Goal: Information Seeking & Learning: Check status

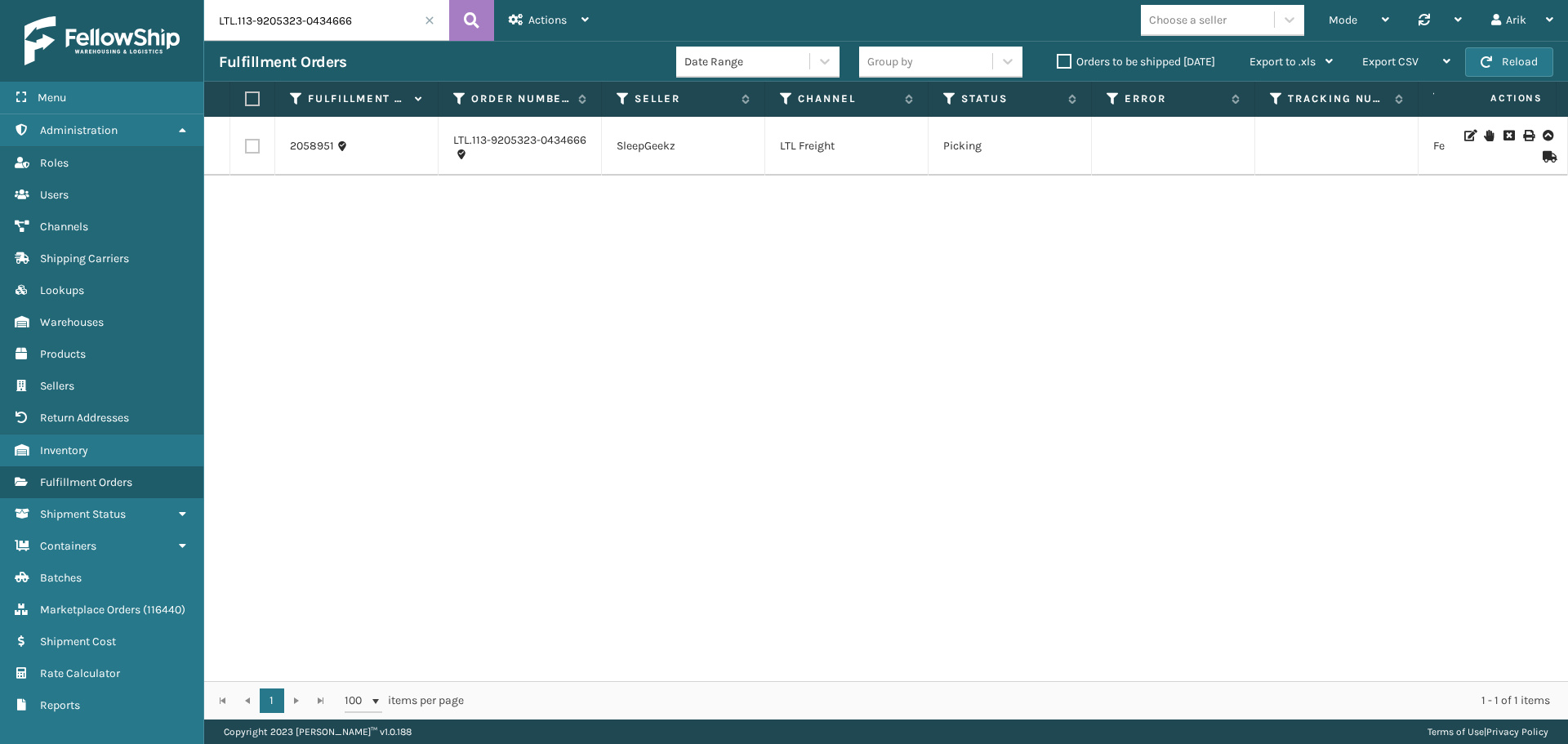
click at [315, 18] on input "LTL.113-9205323-0434666" at bounding box center [326, 20] width 245 height 41
type input "sample"
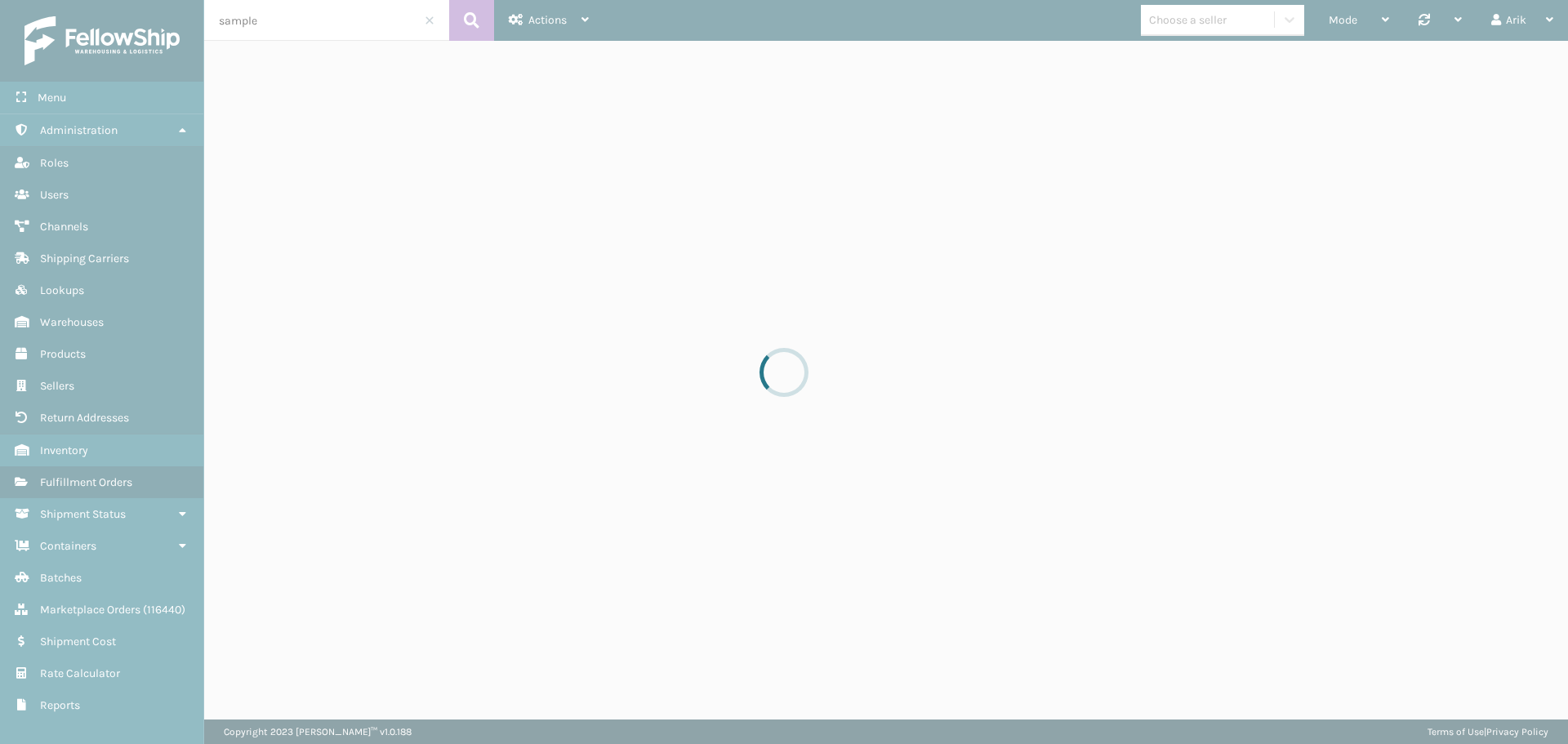
click at [1201, 21] on div at bounding box center [784, 372] width 1568 height 744
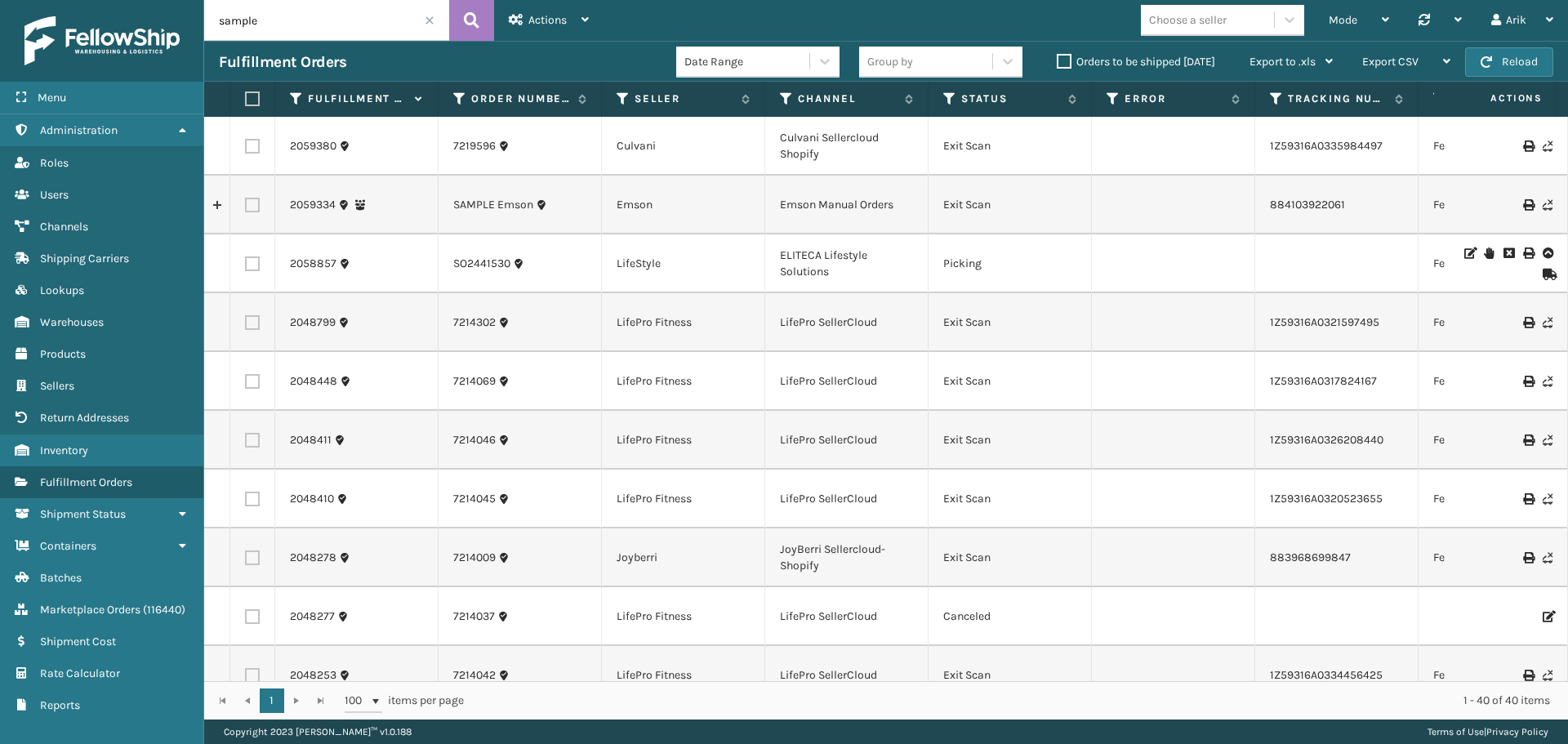
click at [1200, 20] on div "Choose a seller" at bounding box center [1186, 20] width 77 height 17
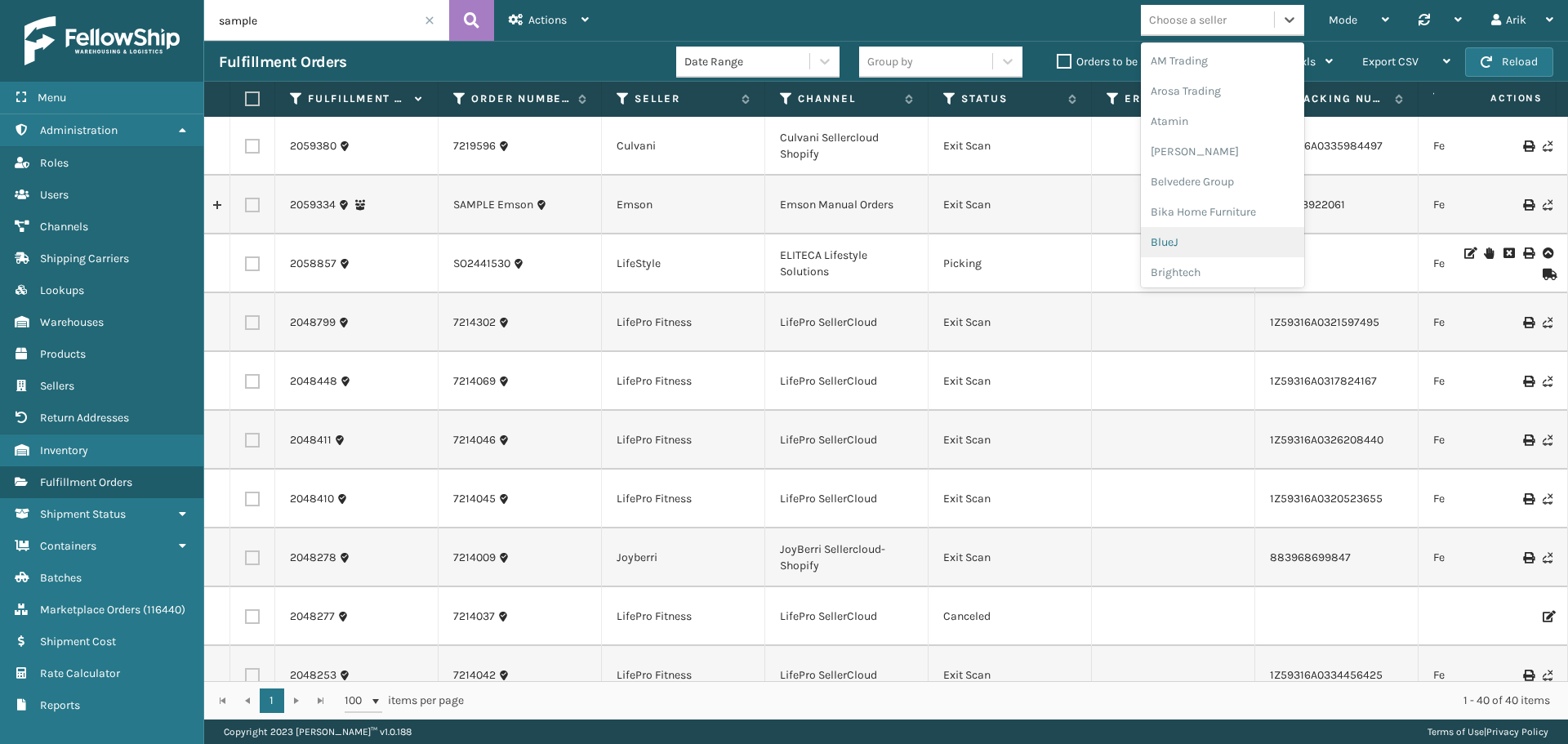
scroll to position [163, 0]
click at [1180, 260] on div "Emson" at bounding box center [1222, 260] width 163 height 30
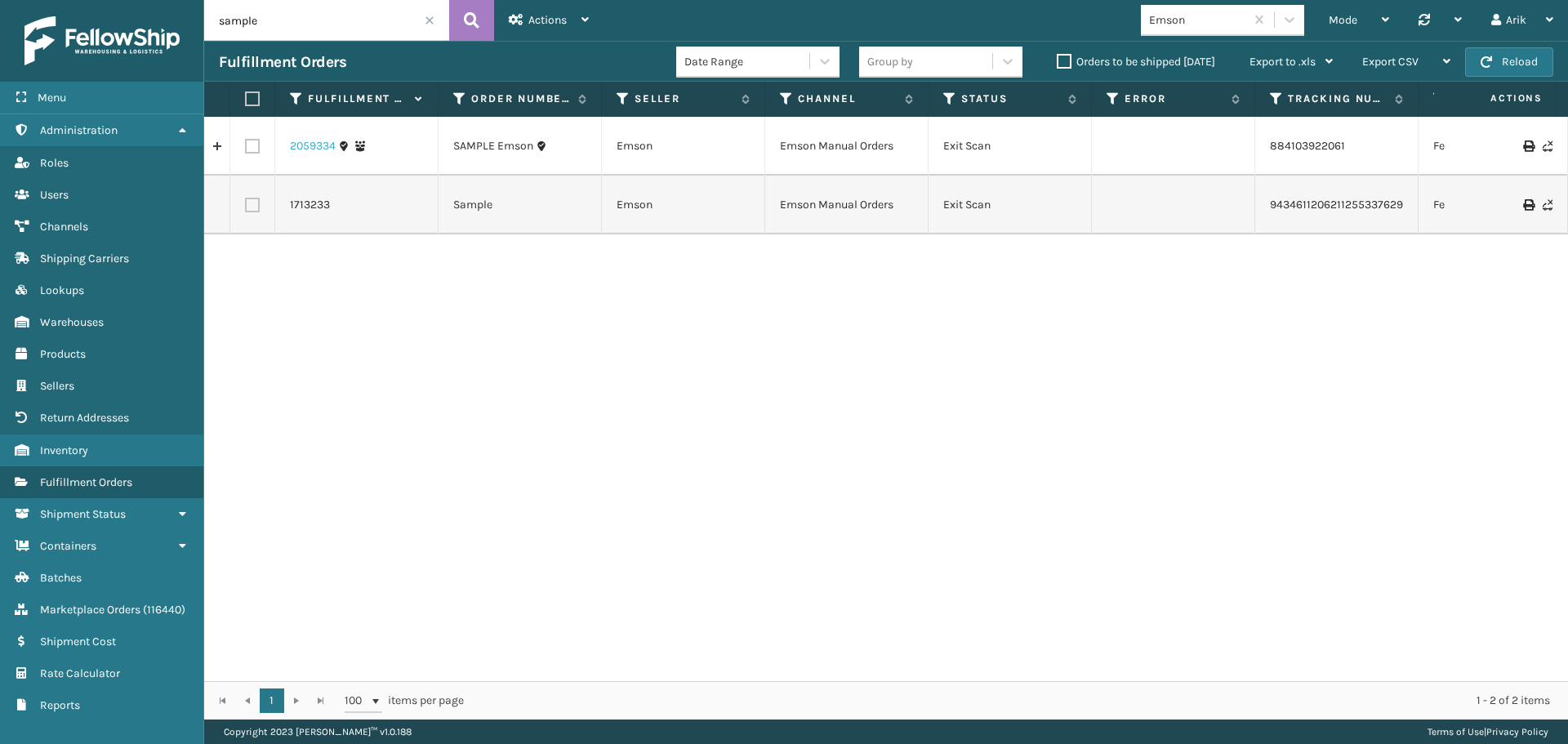
click at [303, 149] on link "2059334" at bounding box center [312, 146] width 46 height 17
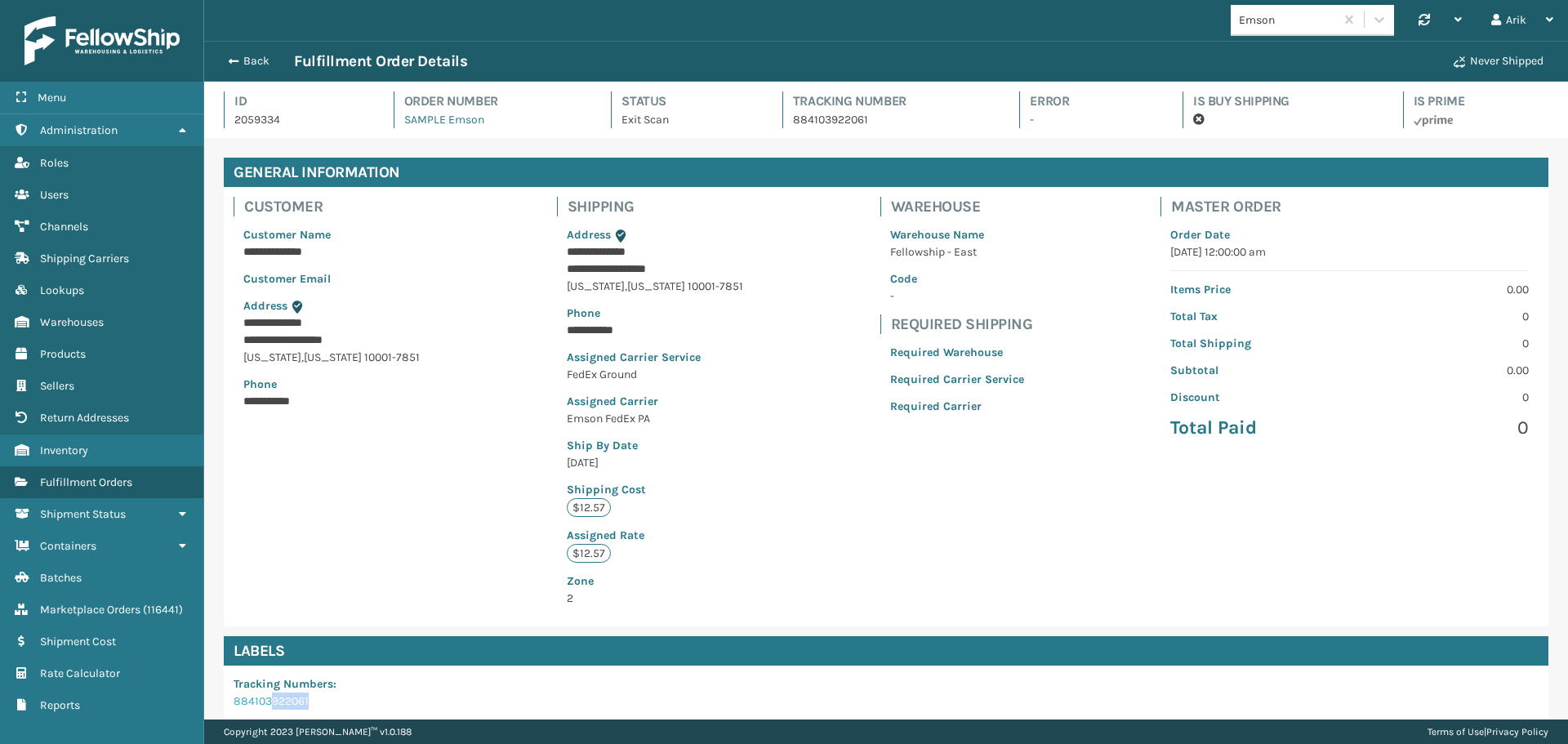
scroll to position [3, 0]
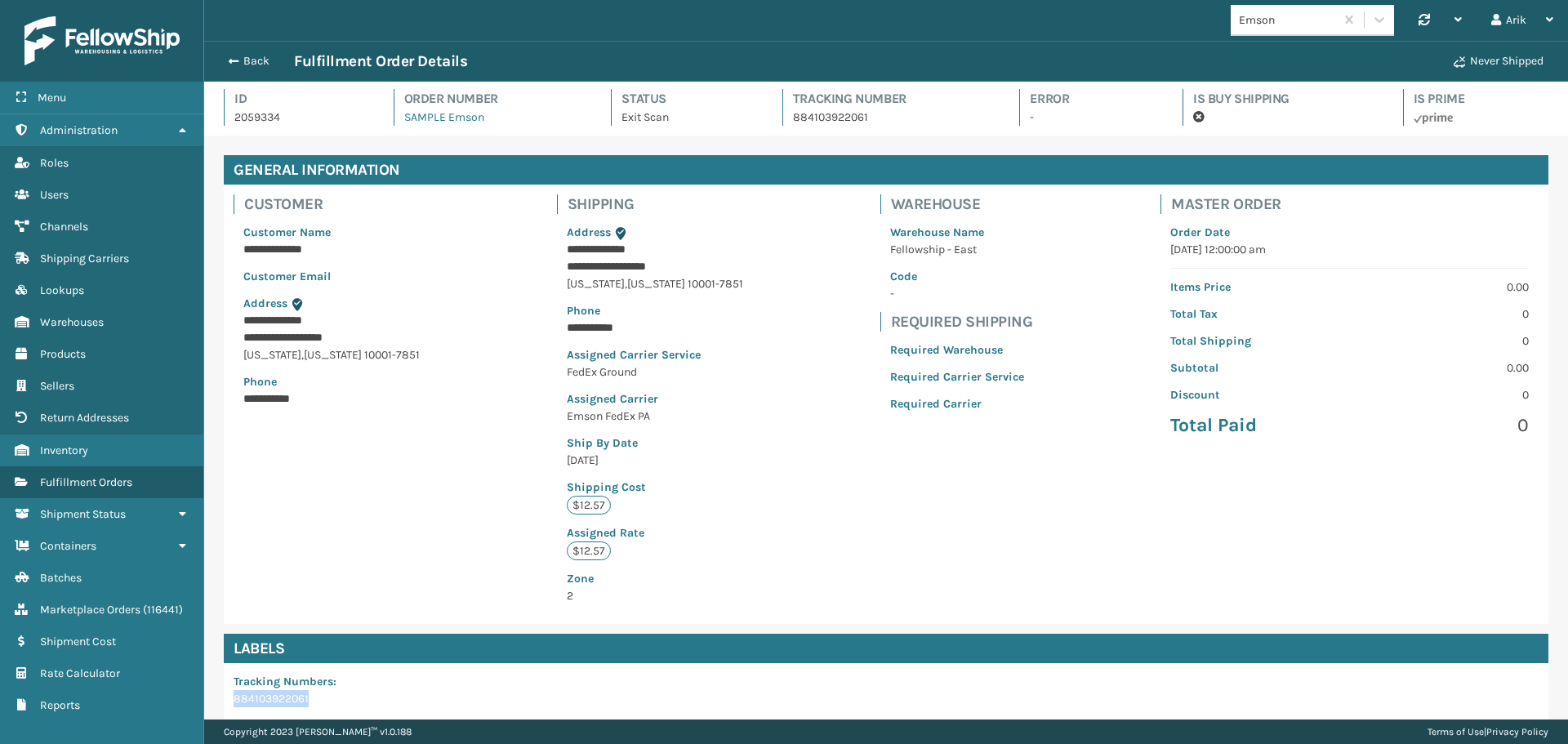
drag, startPoint x: 330, startPoint y: 708, endPoint x: 224, endPoint y: 700, distance: 106.3
click at [224, 700] on div "Tracking Numbers : 884103922061 Print Label Print Packing Slip" at bounding box center [344, 714] width 243 height 103
copy link "884103922061"
click at [241, 51] on div "Back Fulfillment Order Details" at bounding box center [831, 61] width 1225 height 20
click at [234, 57] on span "button" at bounding box center [231, 61] width 10 height 11
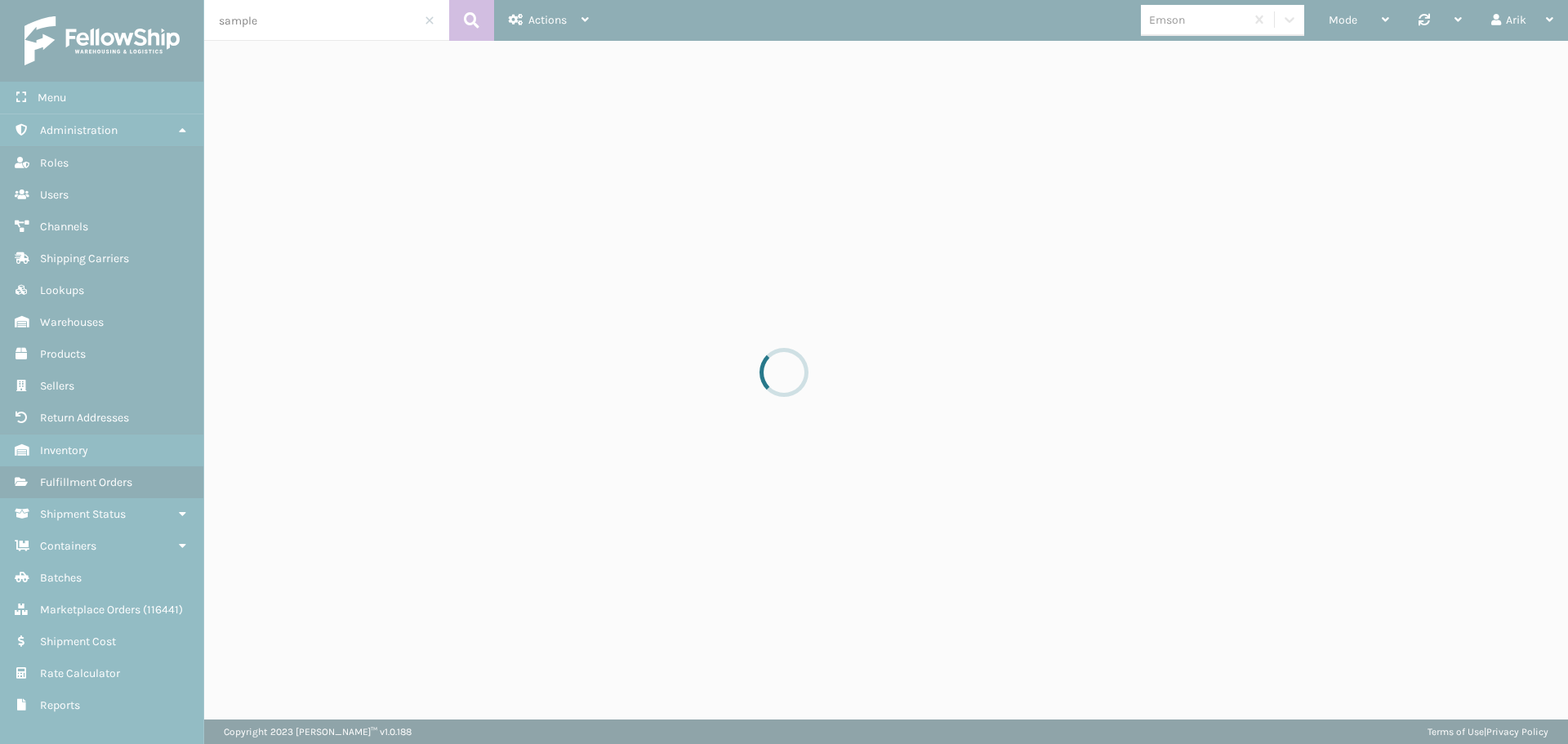
click at [97, 606] on div at bounding box center [784, 372] width 1568 height 744
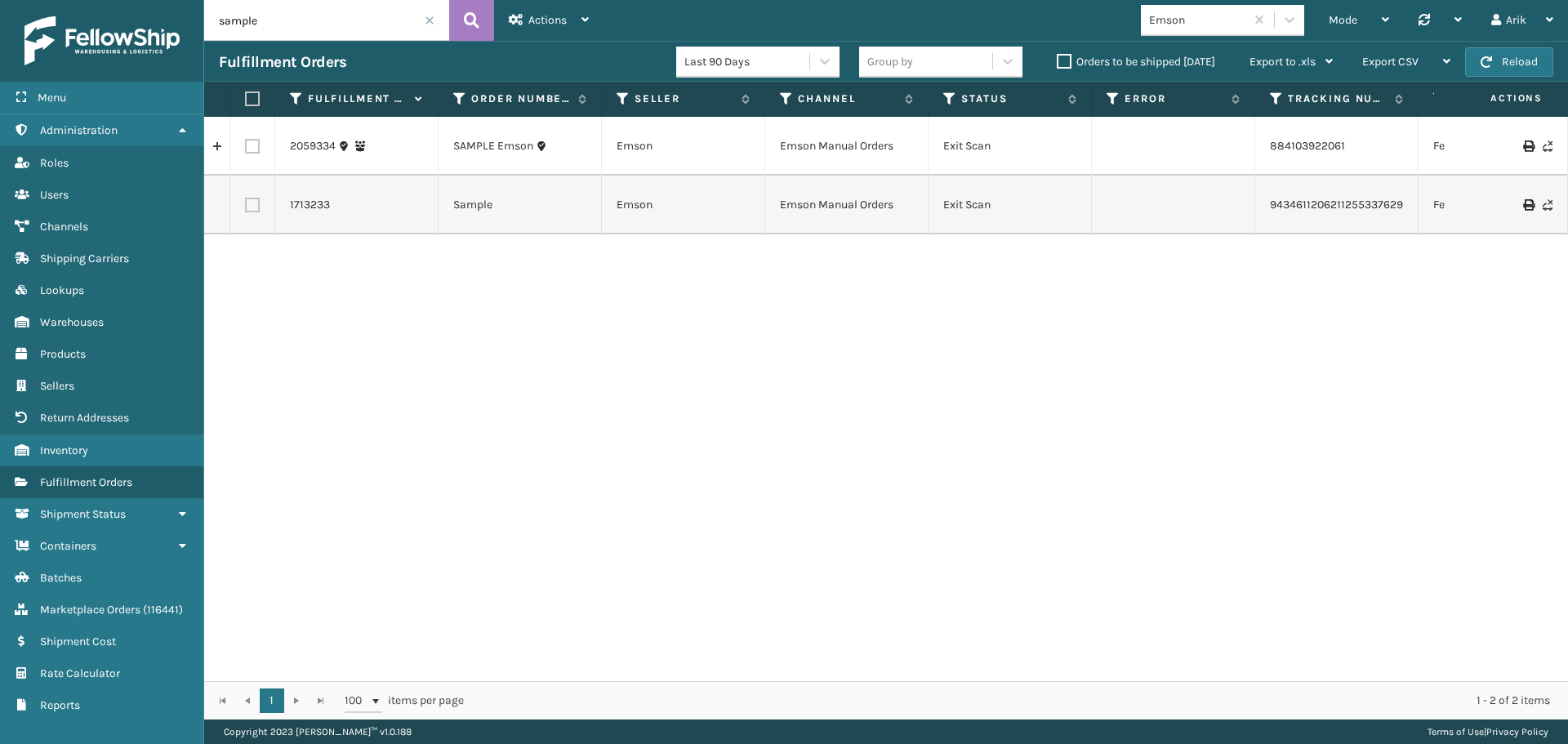
click at [97, 606] on span "Marketplace Orders" at bounding box center [90, 610] width 101 height 14
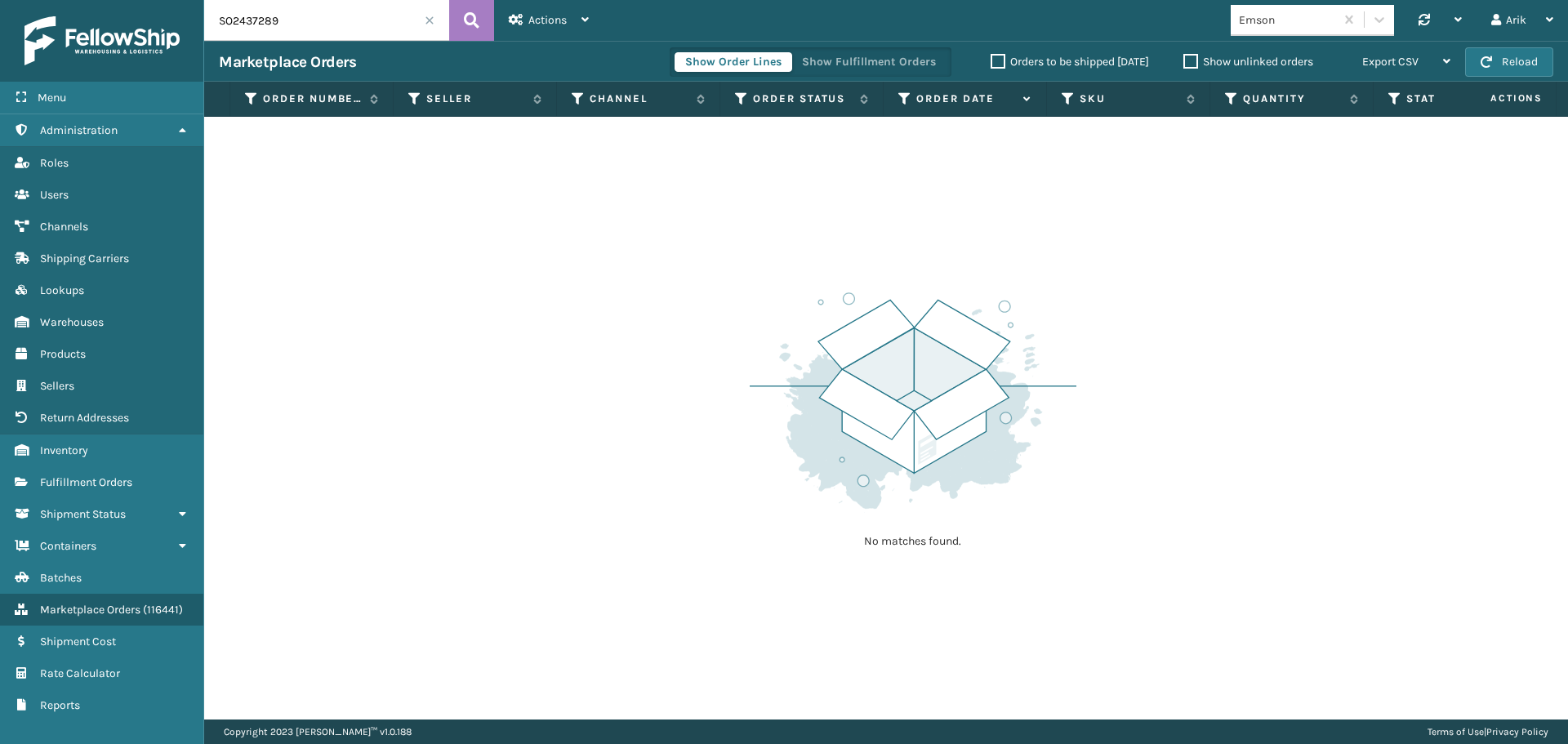
click at [303, 24] on input "SO2437289" at bounding box center [326, 20] width 245 height 41
paste input "6321341169827"
click at [272, 20] on input "6321341169827" at bounding box center [326, 20] width 245 height 41
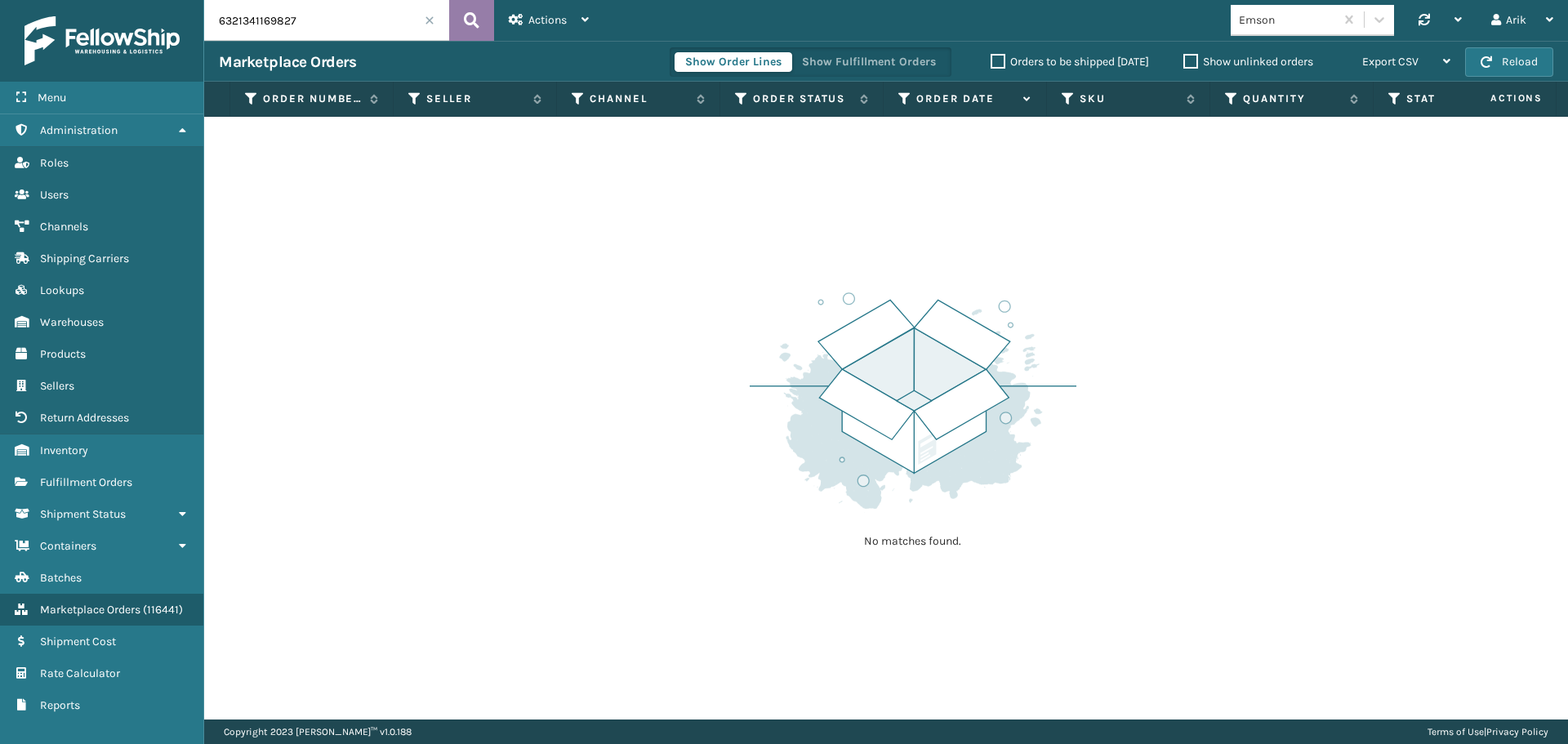
click at [474, 18] on icon at bounding box center [471, 20] width 16 height 24
click at [340, 17] on input "6321341169827" at bounding box center [326, 20] width 245 height 41
paste input "358872694"
type input "6323588726947"
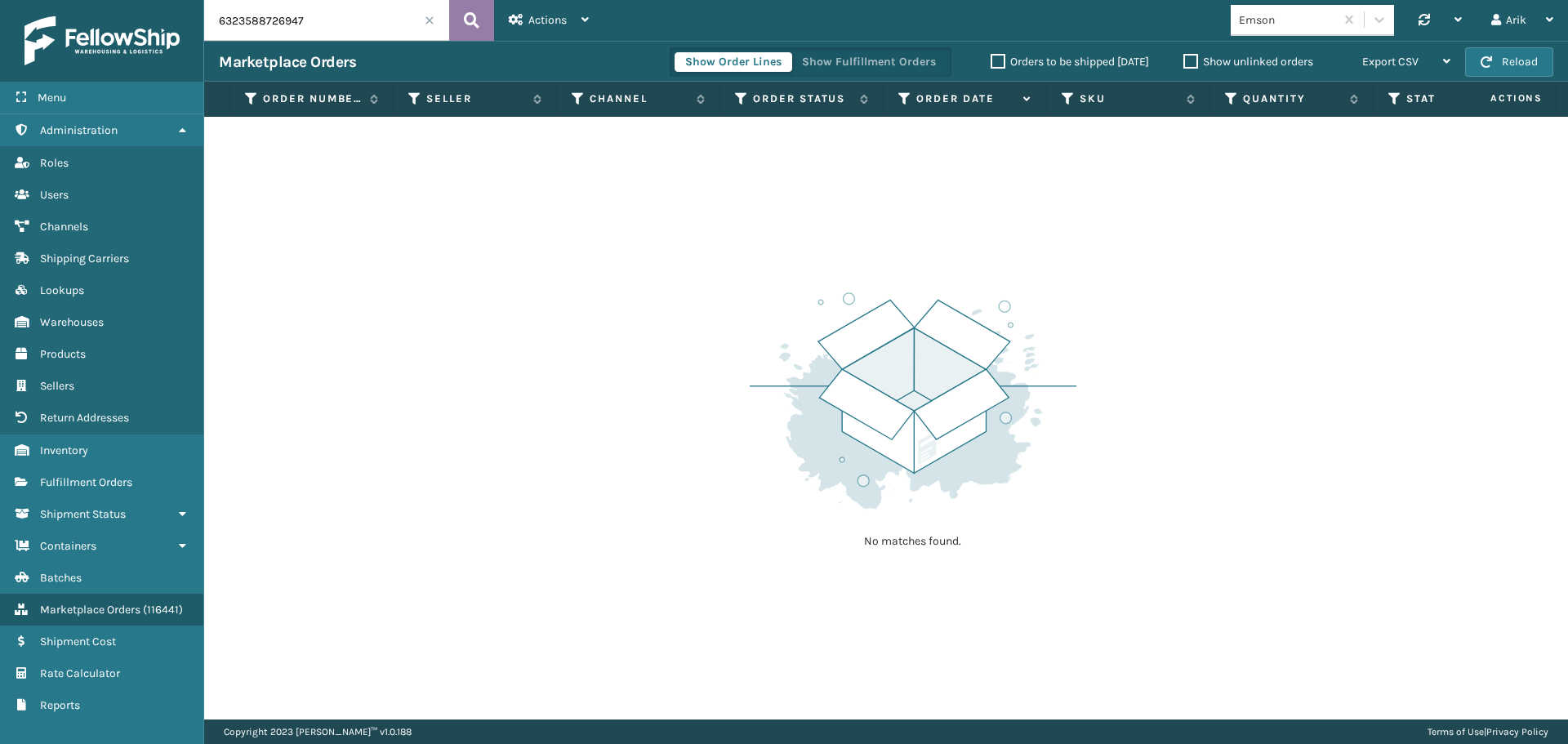
click at [477, 22] on icon at bounding box center [471, 20] width 16 height 24
click at [301, 17] on input "6323588726947" at bounding box center [326, 20] width 245 height 41
click at [475, 20] on icon at bounding box center [471, 20] width 16 height 24
click at [315, 18] on input "6323588726947" at bounding box center [326, 20] width 245 height 41
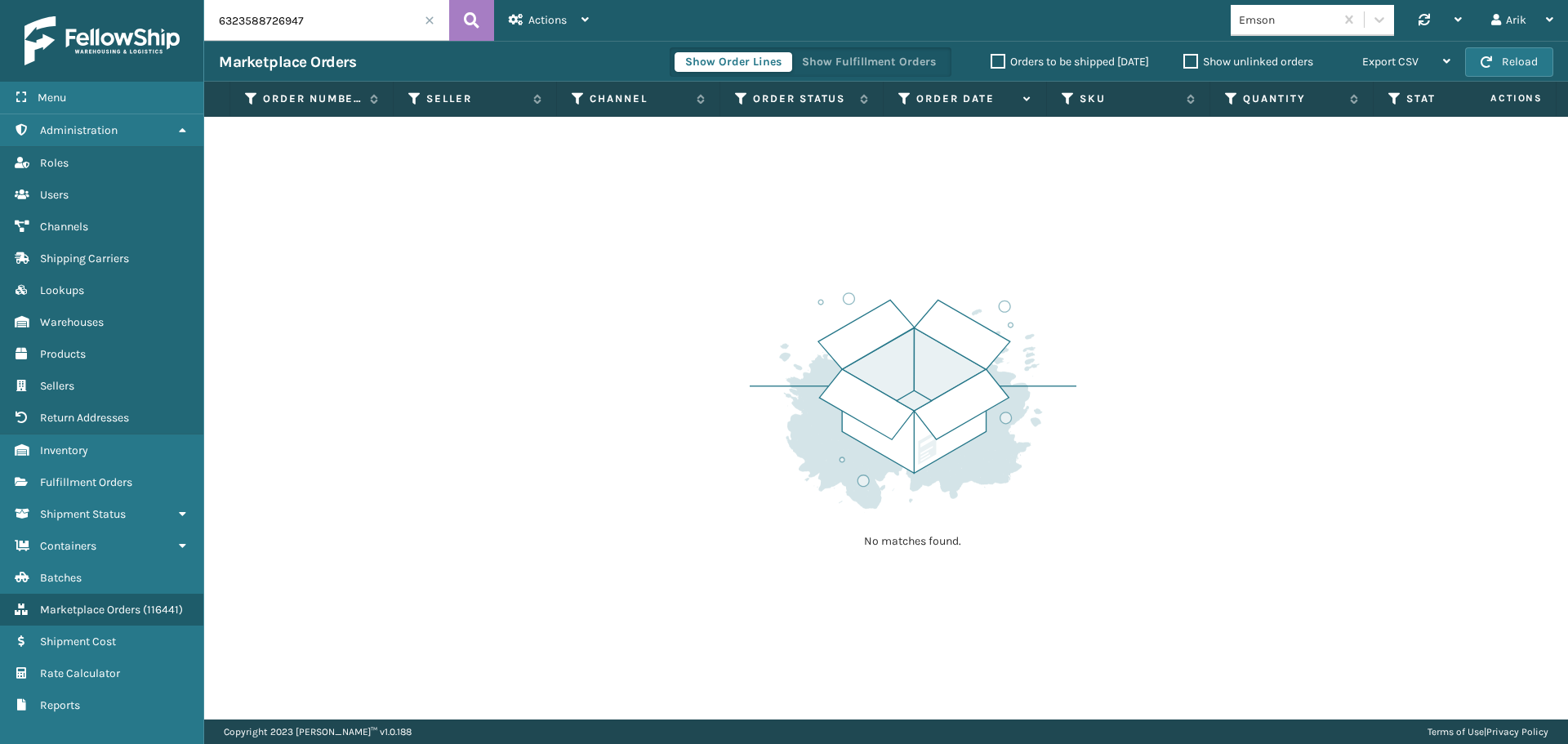
click at [315, 18] on input "6323588726947" at bounding box center [326, 20] width 245 height 41
click at [118, 477] on span "Fulfillment Orders" at bounding box center [86, 482] width 92 height 14
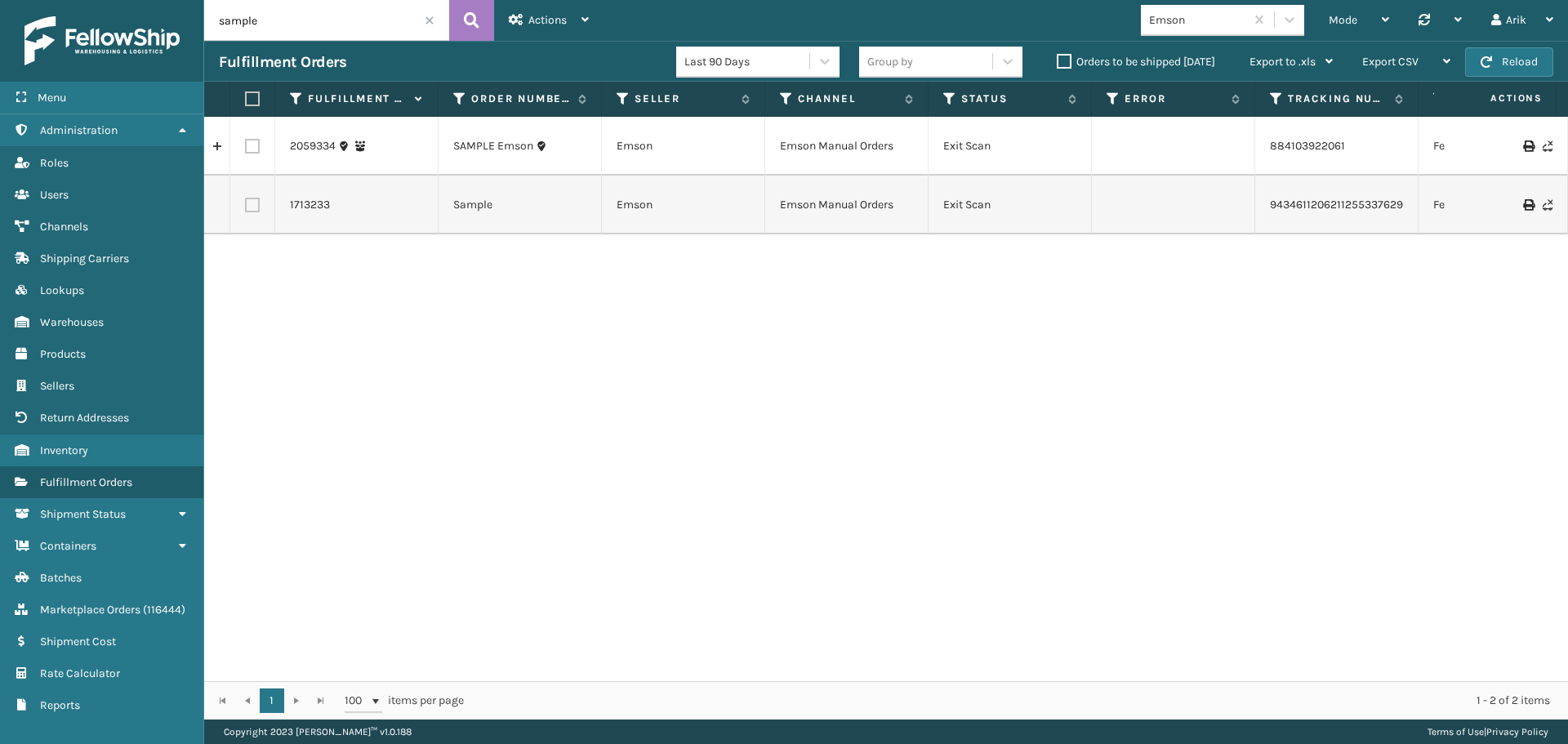
click at [743, 62] on div "Last 90 Days" at bounding box center [747, 61] width 127 height 17
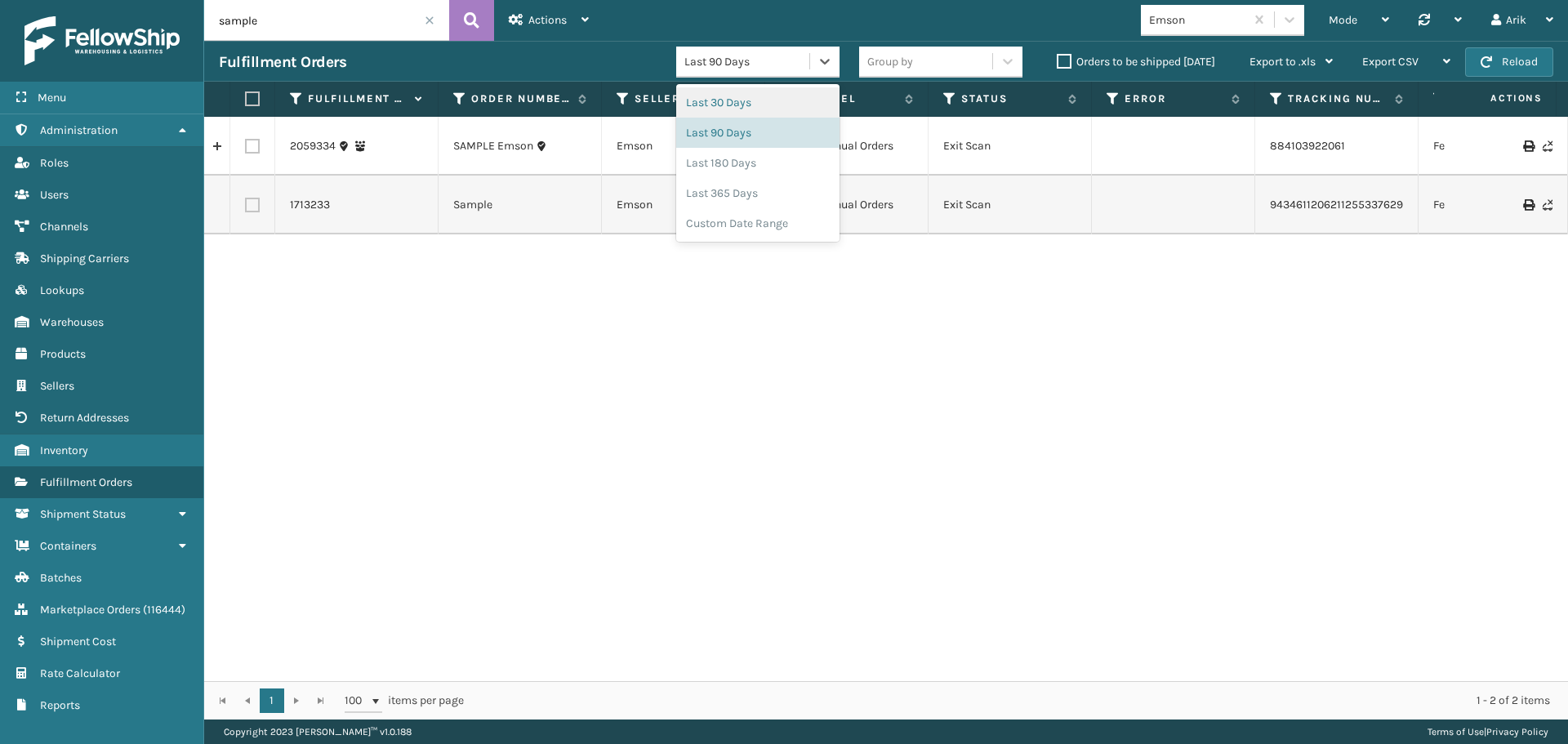
click at [730, 97] on div "Last 30 Days" at bounding box center [757, 102] width 163 height 30
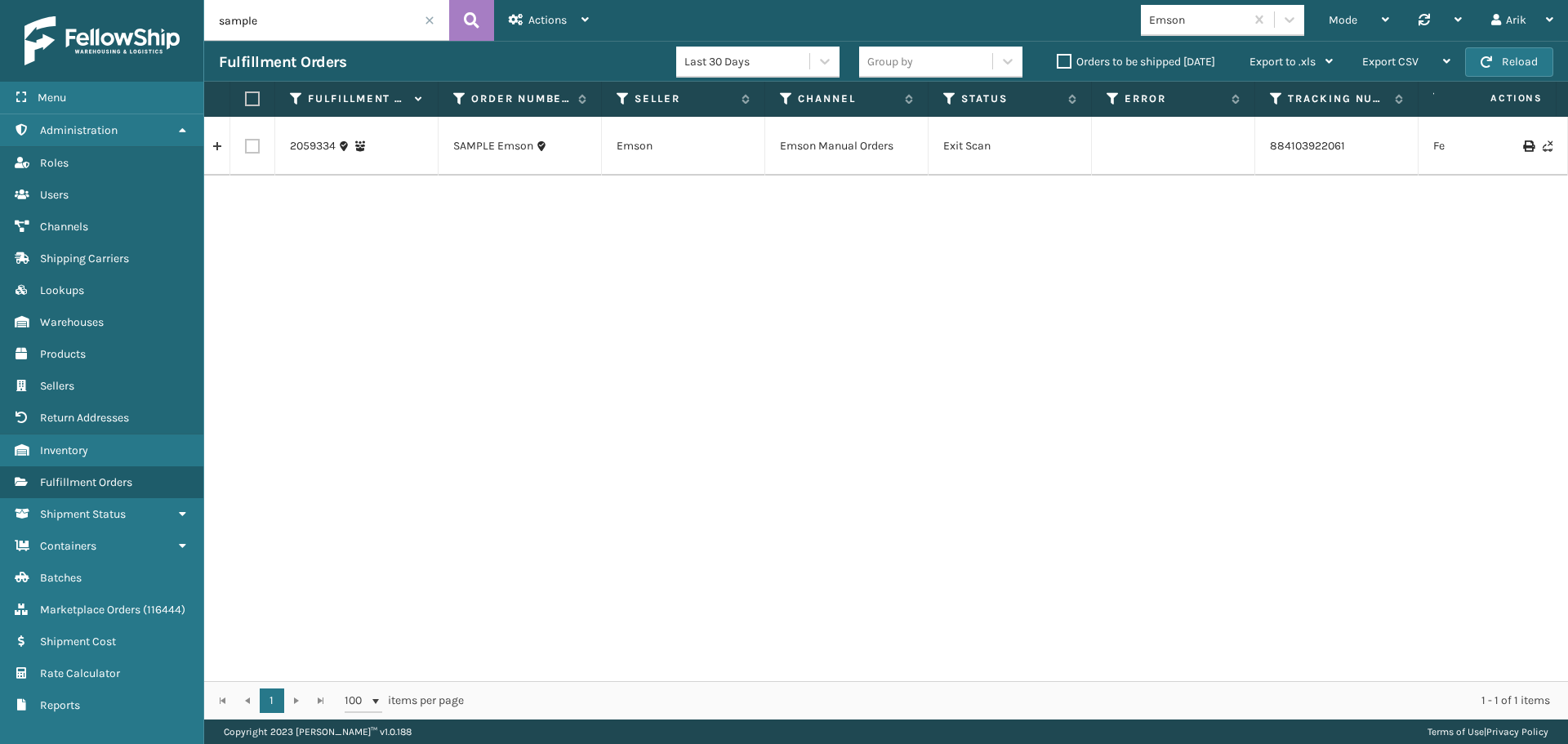
click at [436, 20] on input "sample" at bounding box center [326, 20] width 245 height 41
click at [430, 20] on span at bounding box center [429, 20] width 10 height 10
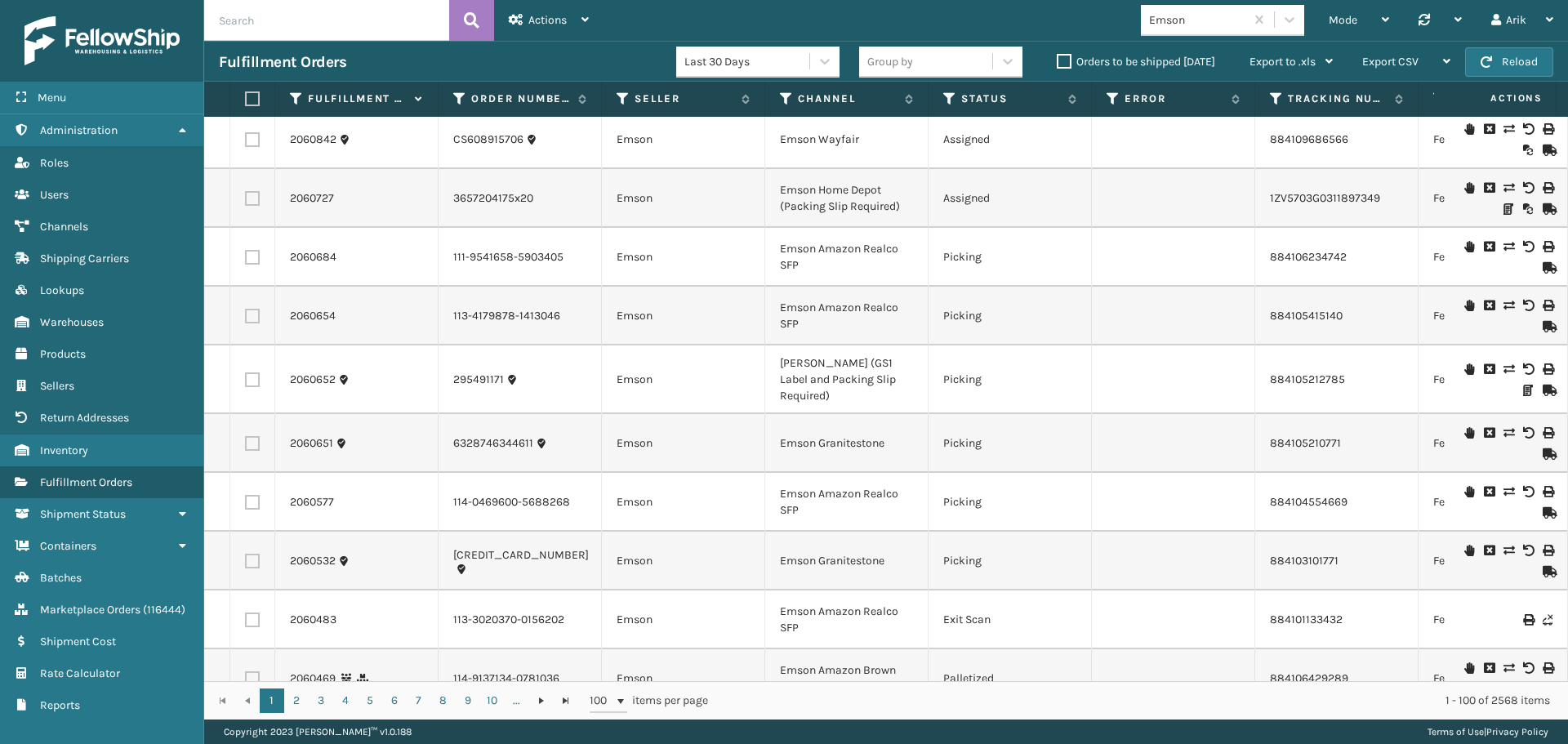
scroll to position [163, 0]
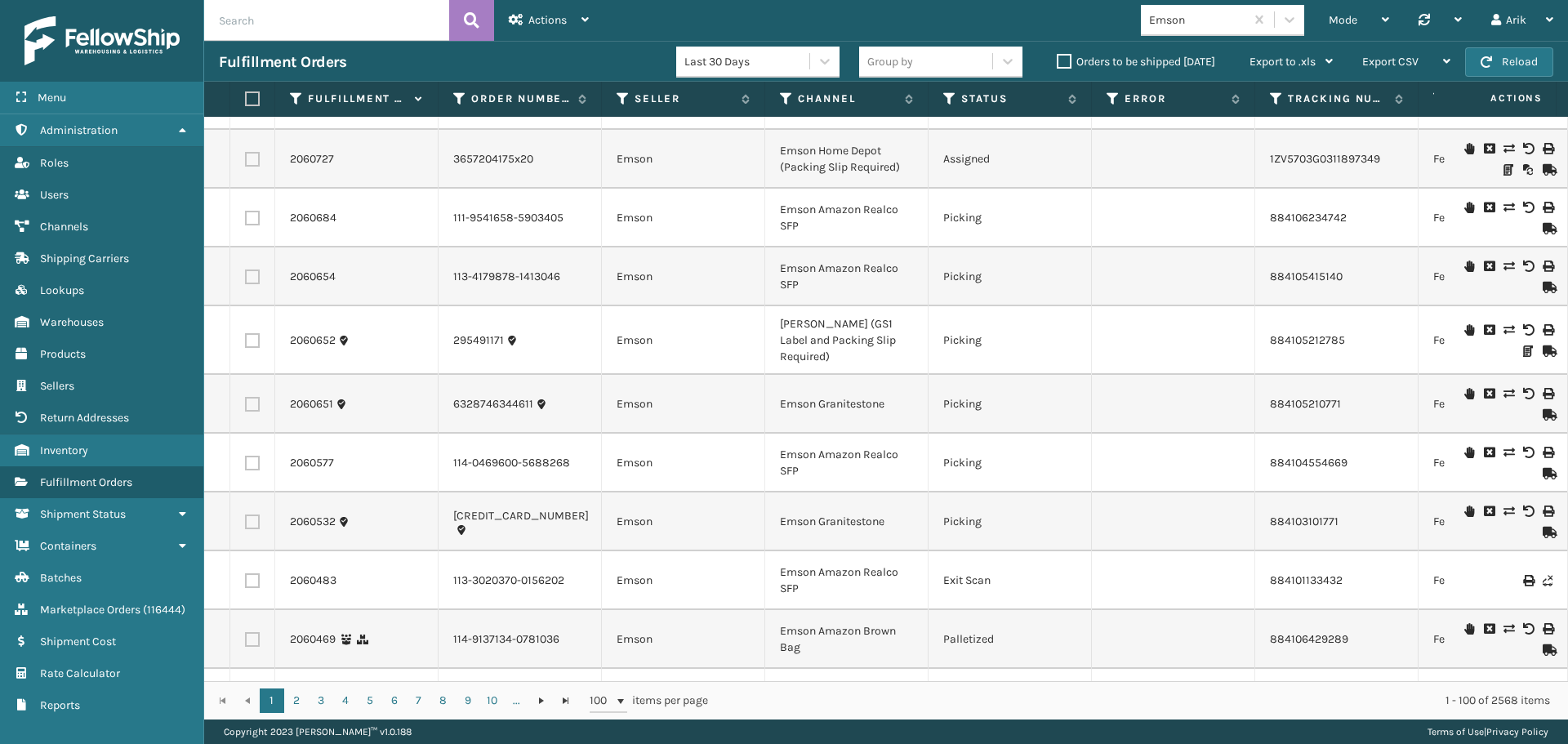
click at [1056, 57] on label "Orders to be shipped [DATE]" at bounding box center [1135, 61] width 158 height 14
click at [1056, 57] on input "Orders to be shipped [DATE]" at bounding box center [1056, 57] width 1 height 10
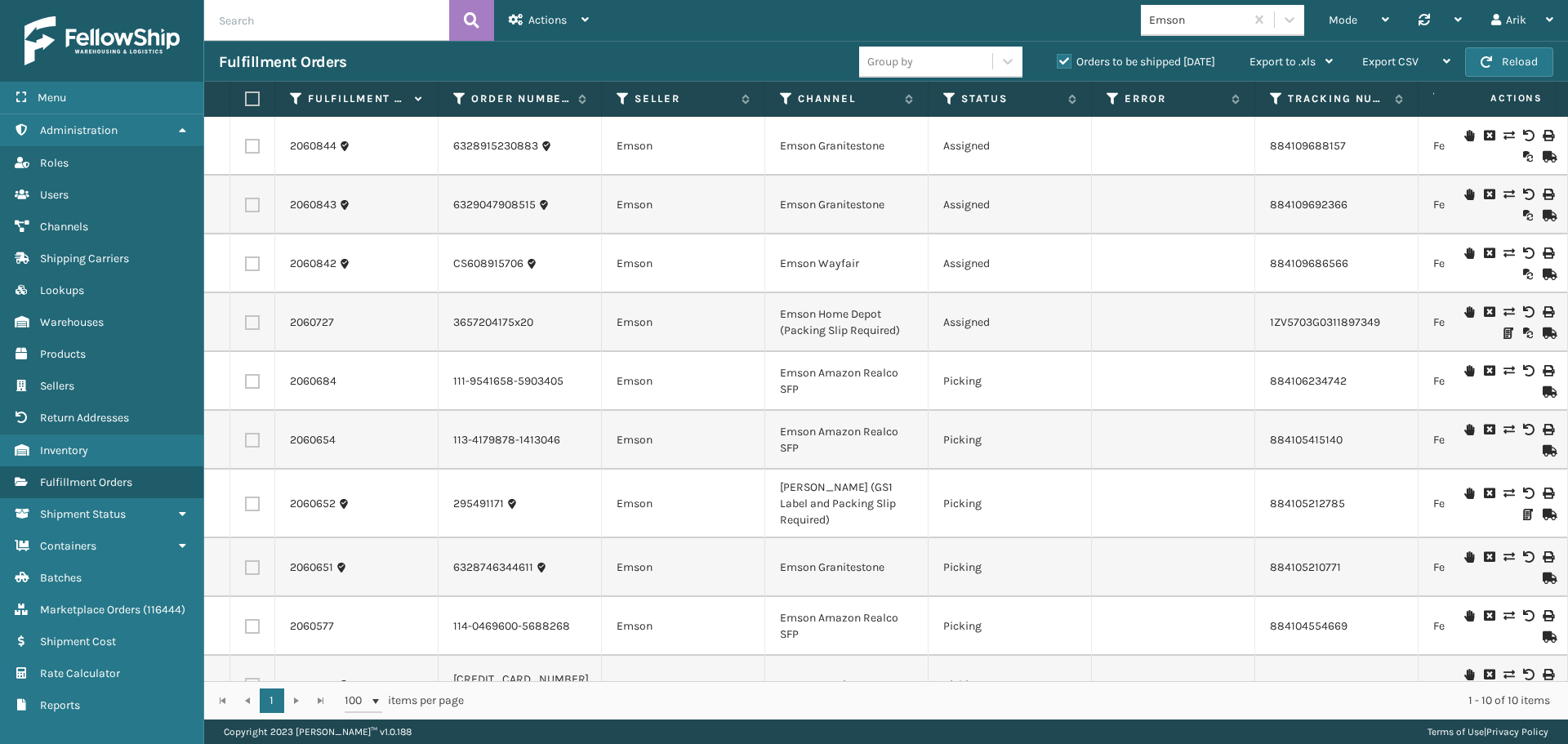
scroll to position [46, 0]
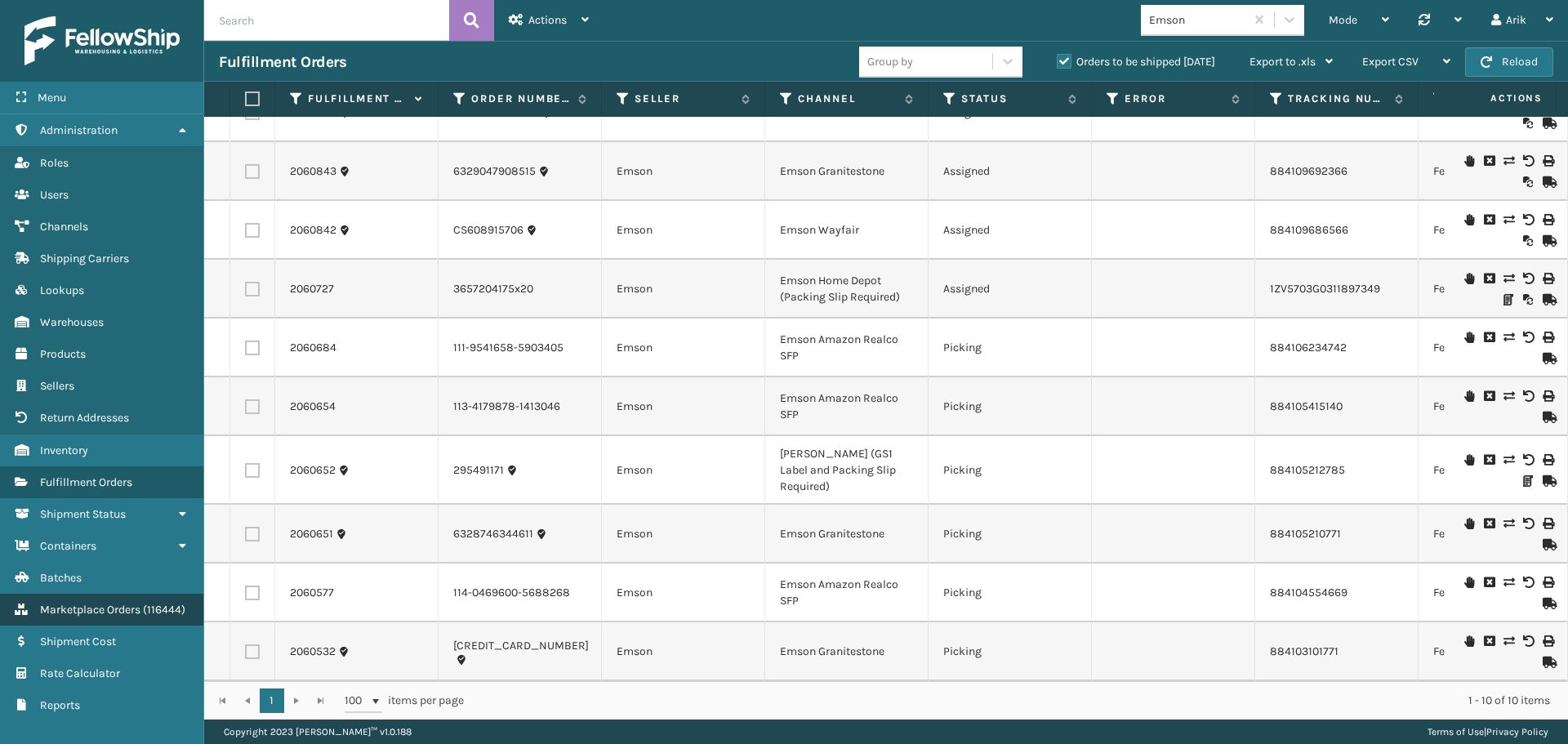
click at [100, 616] on span "Marketplace Orders" at bounding box center [90, 610] width 101 height 14
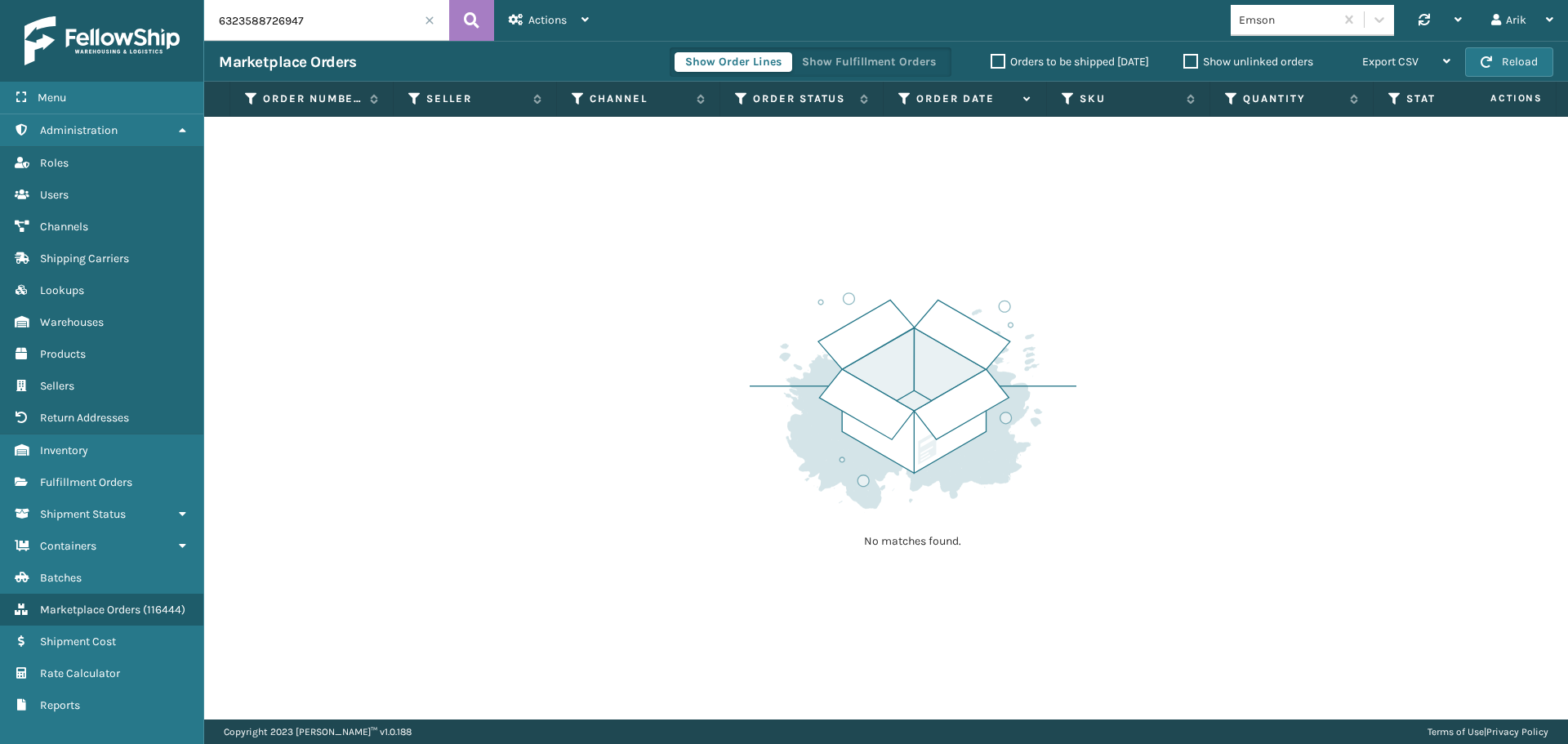
click at [1044, 61] on label "Orders to be shipped [DATE]" at bounding box center [1069, 61] width 158 height 14
click at [991, 61] on input "Orders to be shipped [DATE]" at bounding box center [990, 57] width 1 height 10
click at [575, 10] on div "Actions" at bounding box center [549, 20] width 80 height 41
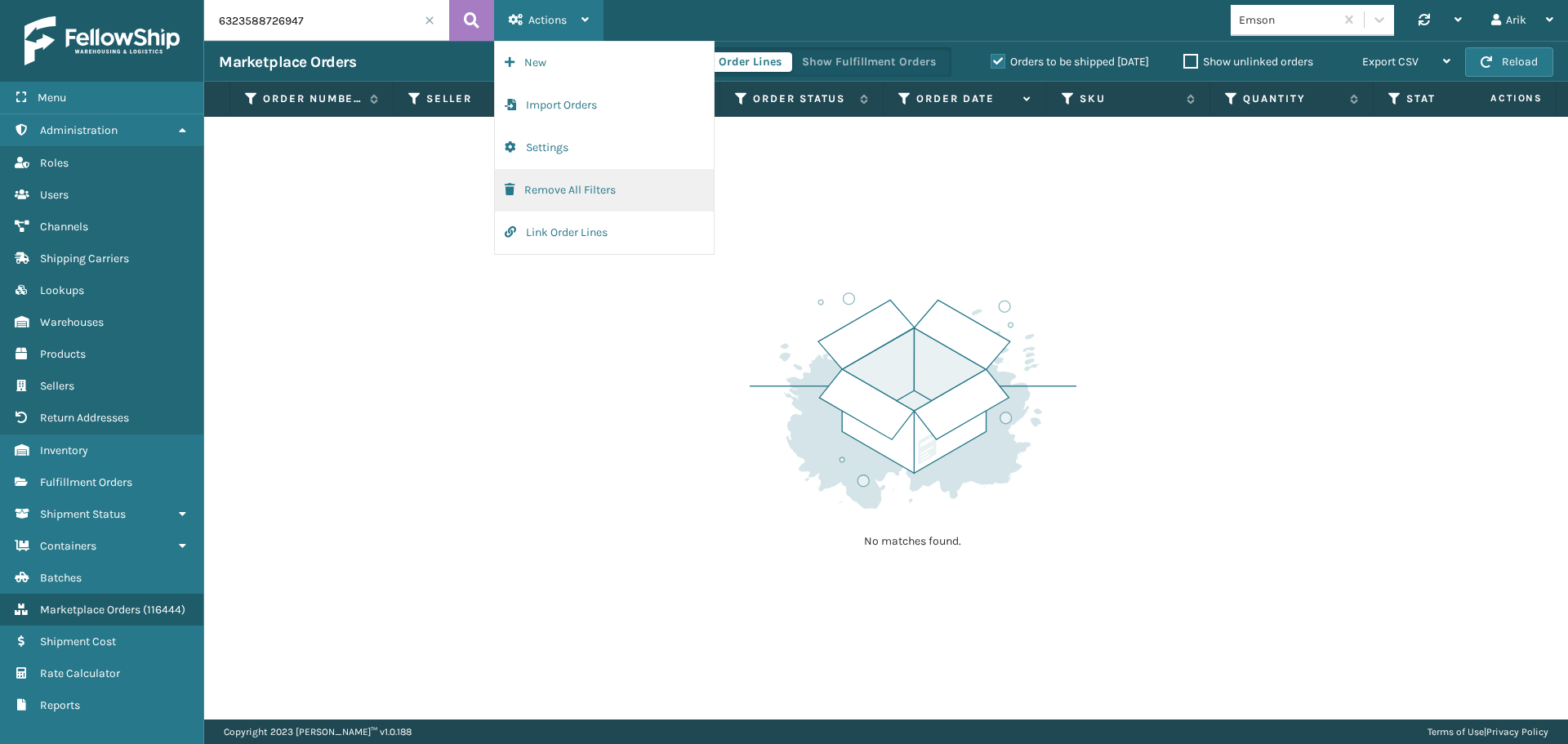
click at [570, 192] on button "Remove All Filters" at bounding box center [604, 191] width 219 height 43
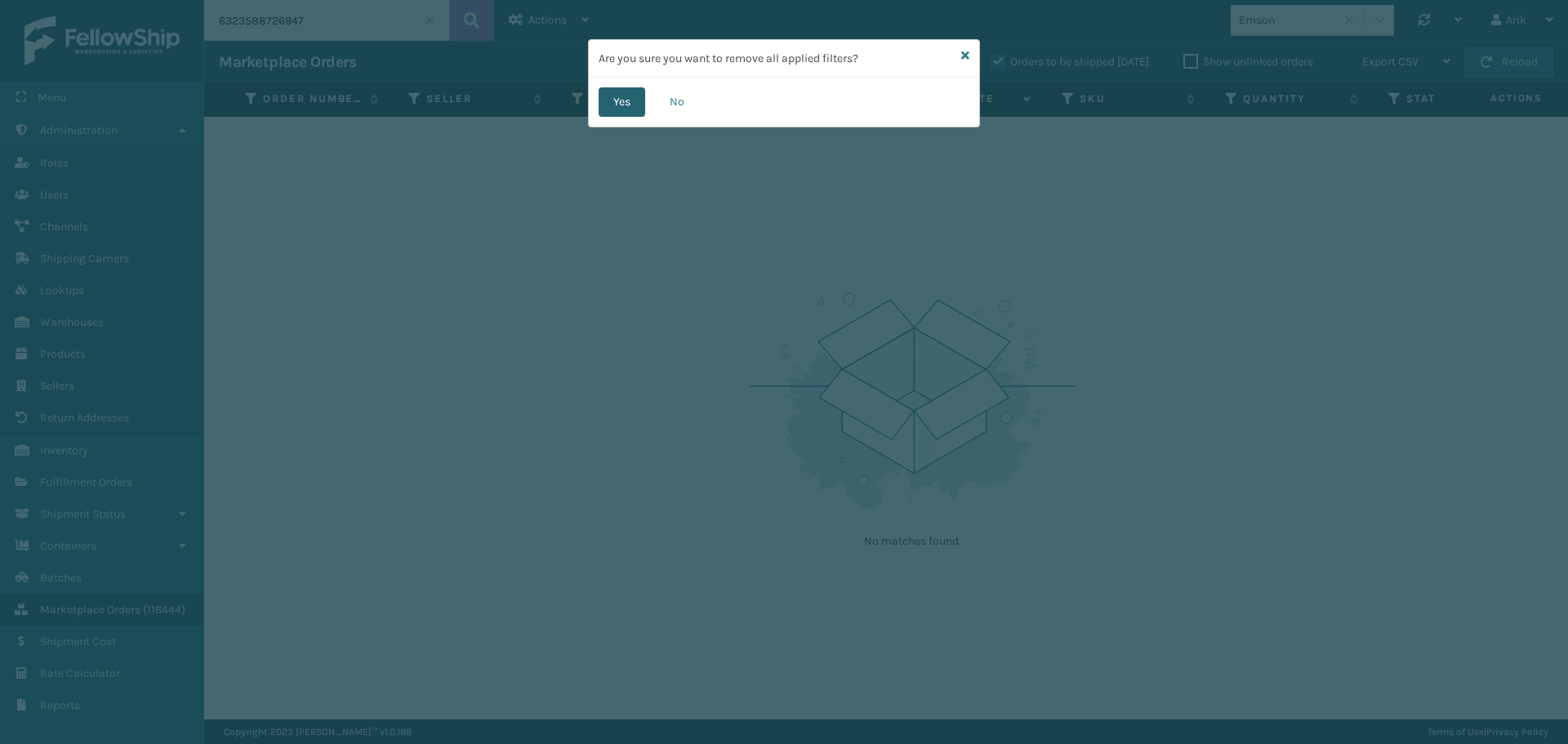
click at [622, 99] on button "Yes" at bounding box center [622, 102] width 47 height 30
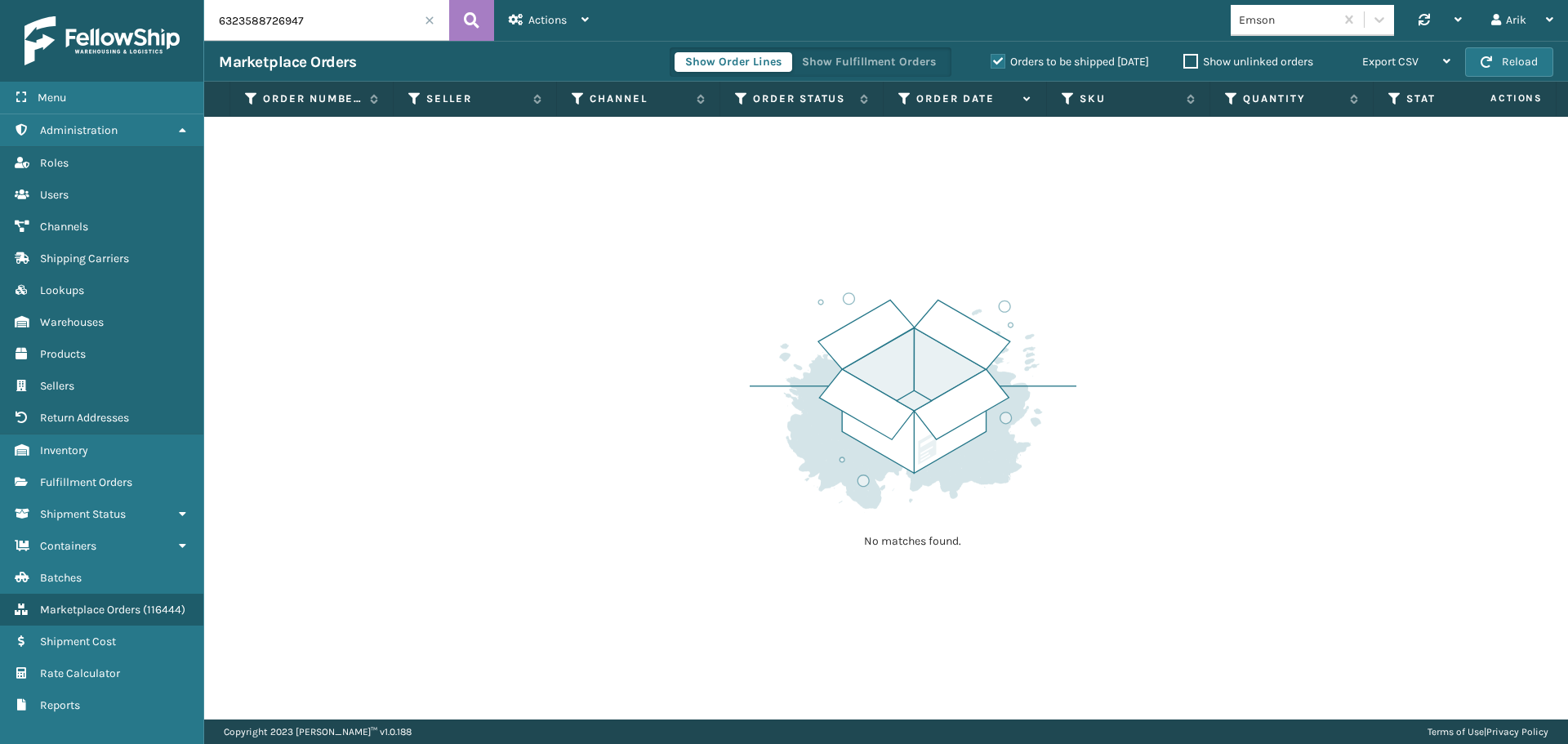
click at [430, 18] on span at bounding box center [429, 20] width 10 height 10
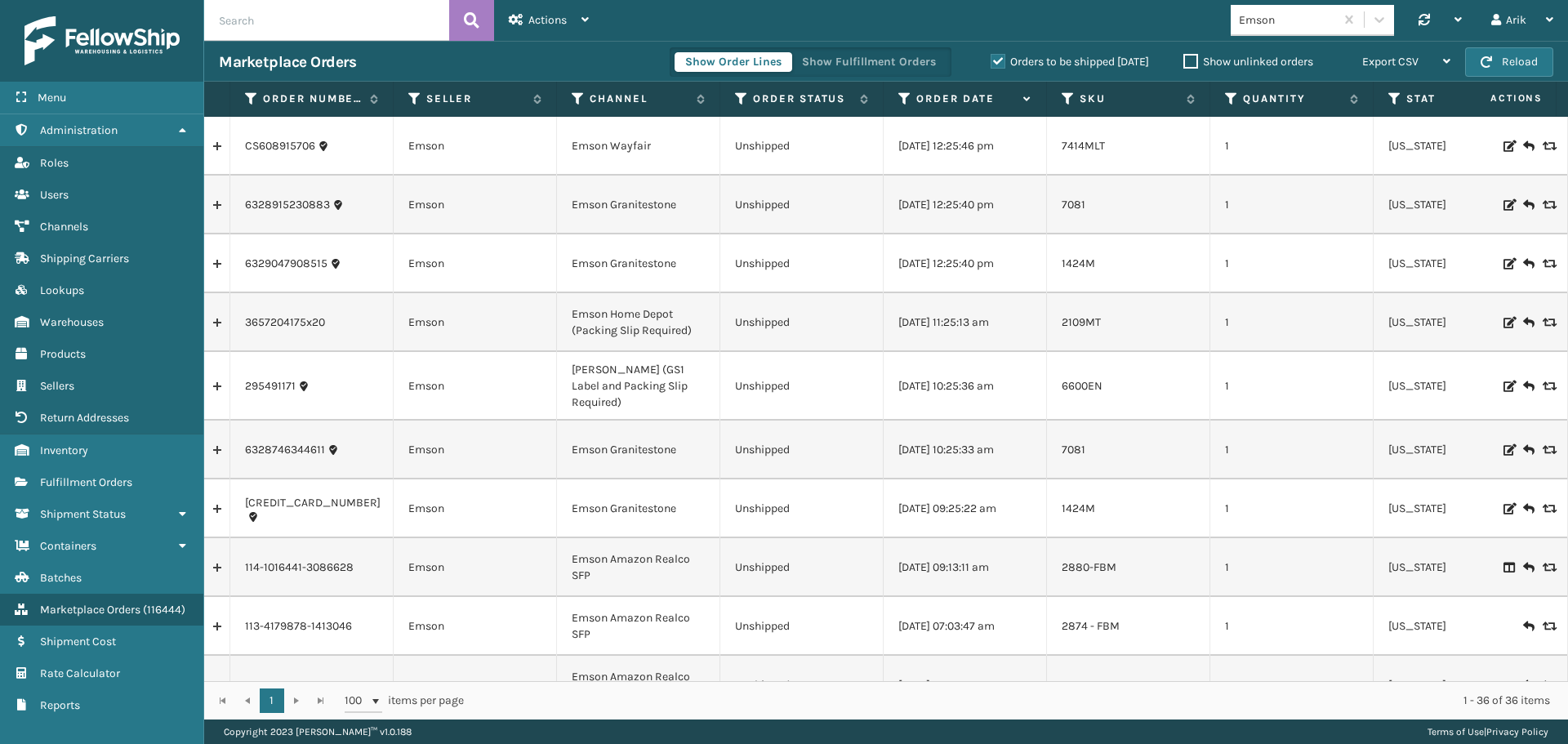
click at [302, 20] on input "text" at bounding box center [326, 20] width 245 height 41
click at [325, 15] on input "text" at bounding box center [326, 20] width 245 height 41
paste input "6326513205411"
click at [468, 21] on icon at bounding box center [471, 20] width 16 height 24
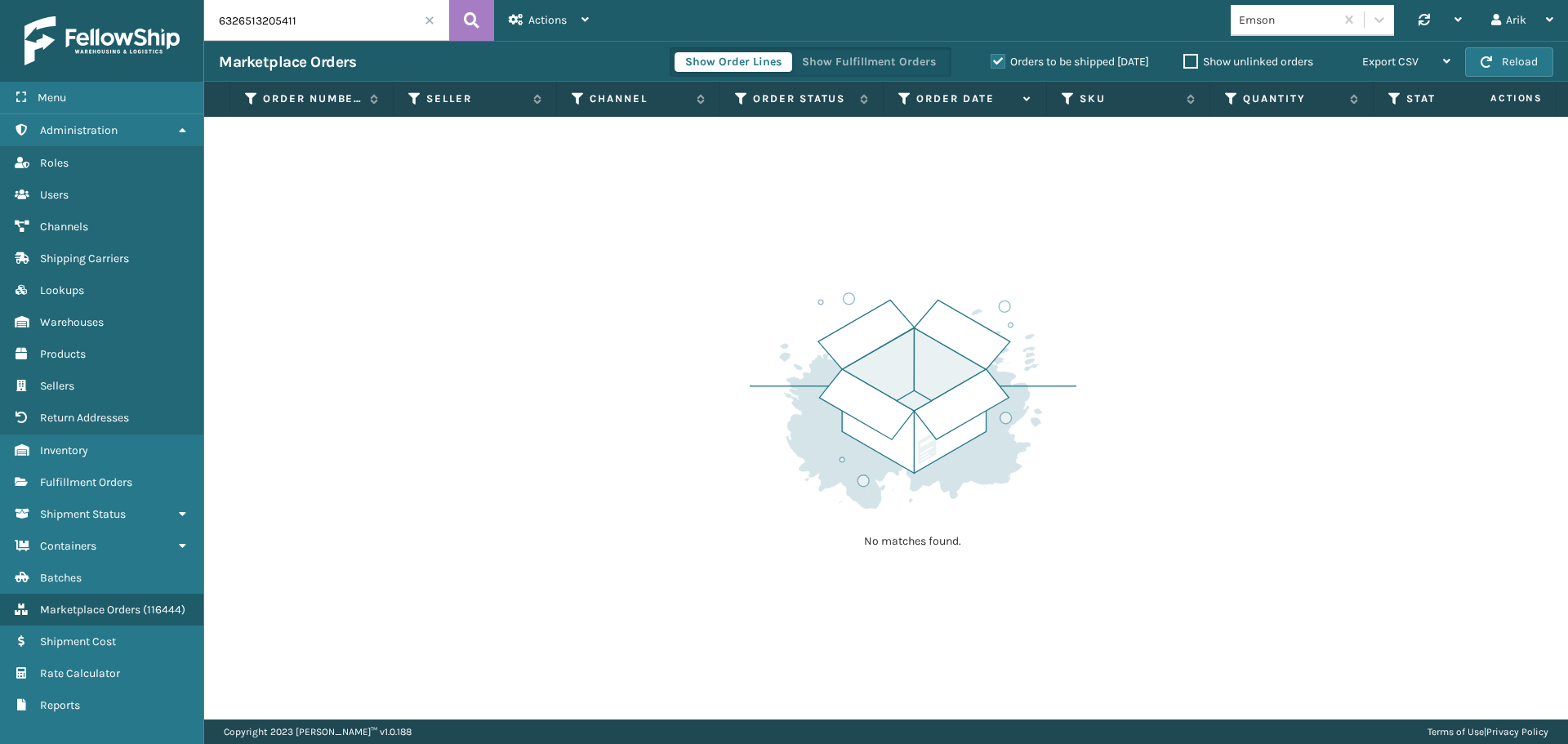
click at [276, 20] on input "6326513205411" at bounding box center [326, 20] width 245 height 41
paste input "577090743700067119-TTGRAN"
click at [470, 24] on icon at bounding box center [471, 20] width 16 height 24
click at [356, 17] on input "577090743700067119-TTGRAN" at bounding box center [326, 20] width 245 height 41
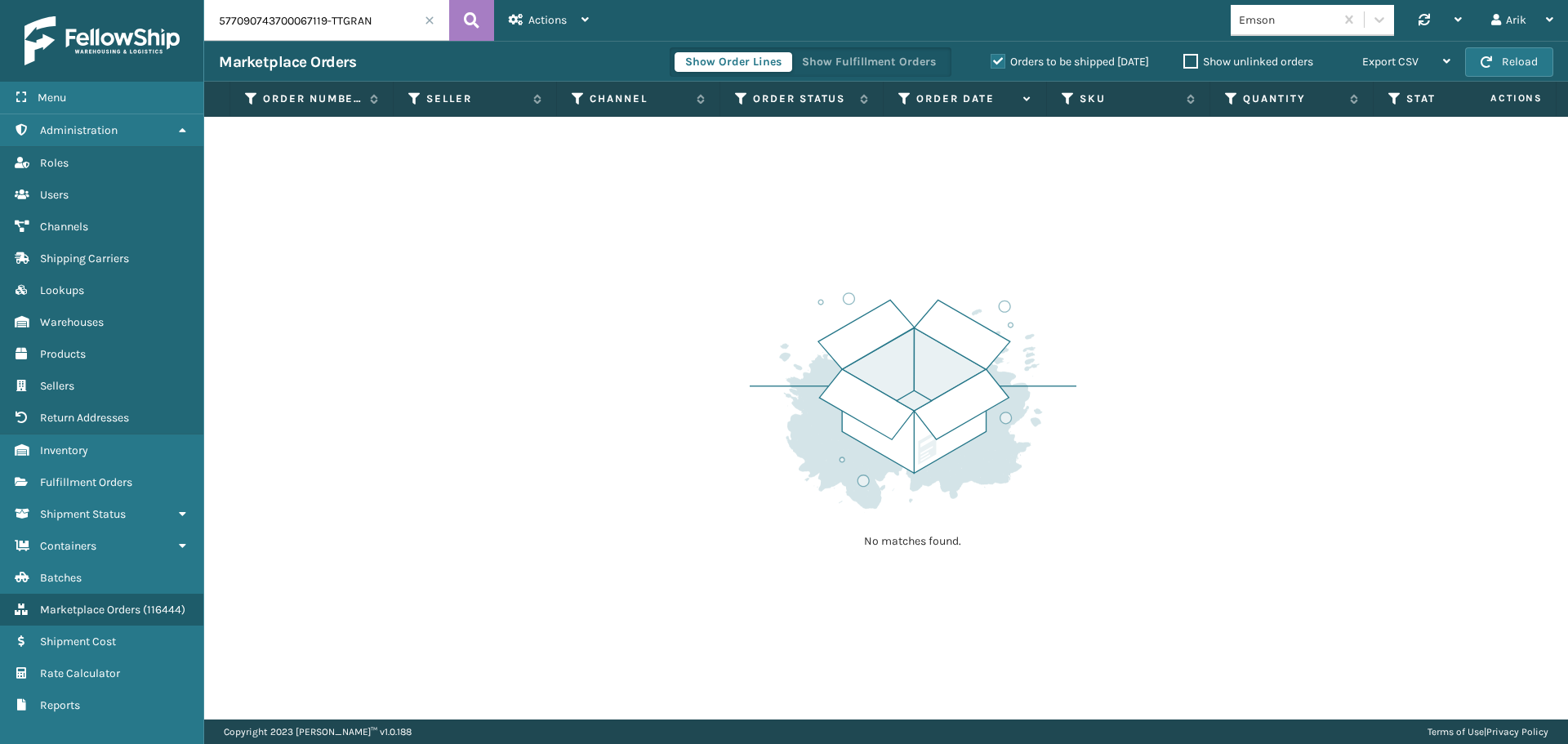
click at [356, 17] on input "577090743700067119-TTGRAN" at bounding box center [326, 20] width 245 height 41
click at [292, 20] on input "577090743700067119" at bounding box center [326, 20] width 245 height 41
paste input "6321341169827"
type input "6321341169827"
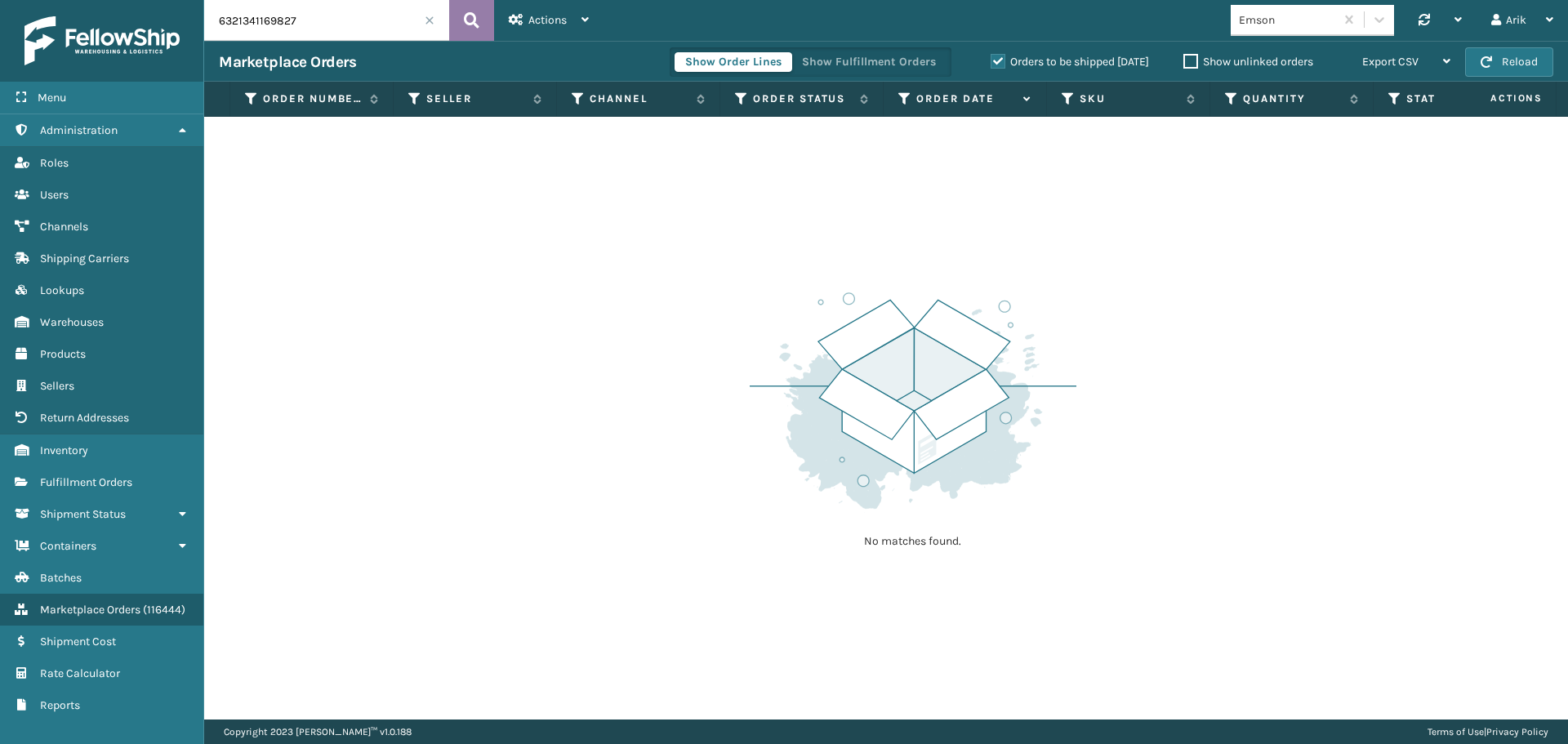
click at [474, 17] on icon at bounding box center [471, 20] width 16 height 24
click at [425, 20] on span at bounding box center [429, 20] width 10 height 10
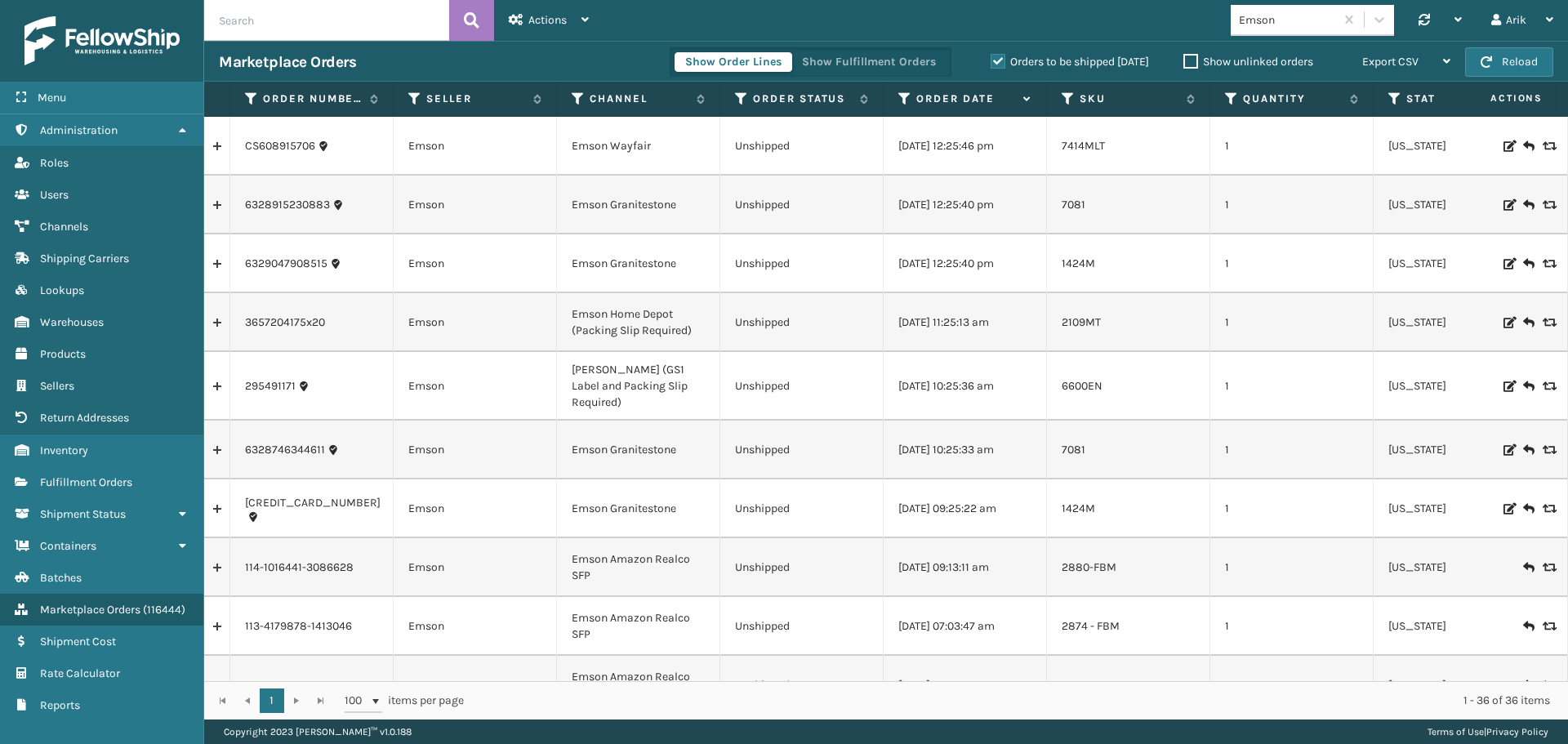
click at [273, 21] on input "text" at bounding box center [326, 20] width 245 height 41
paste input "6322547490979"
click at [477, 14] on icon at bounding box center [471, 20] width 16 height 24
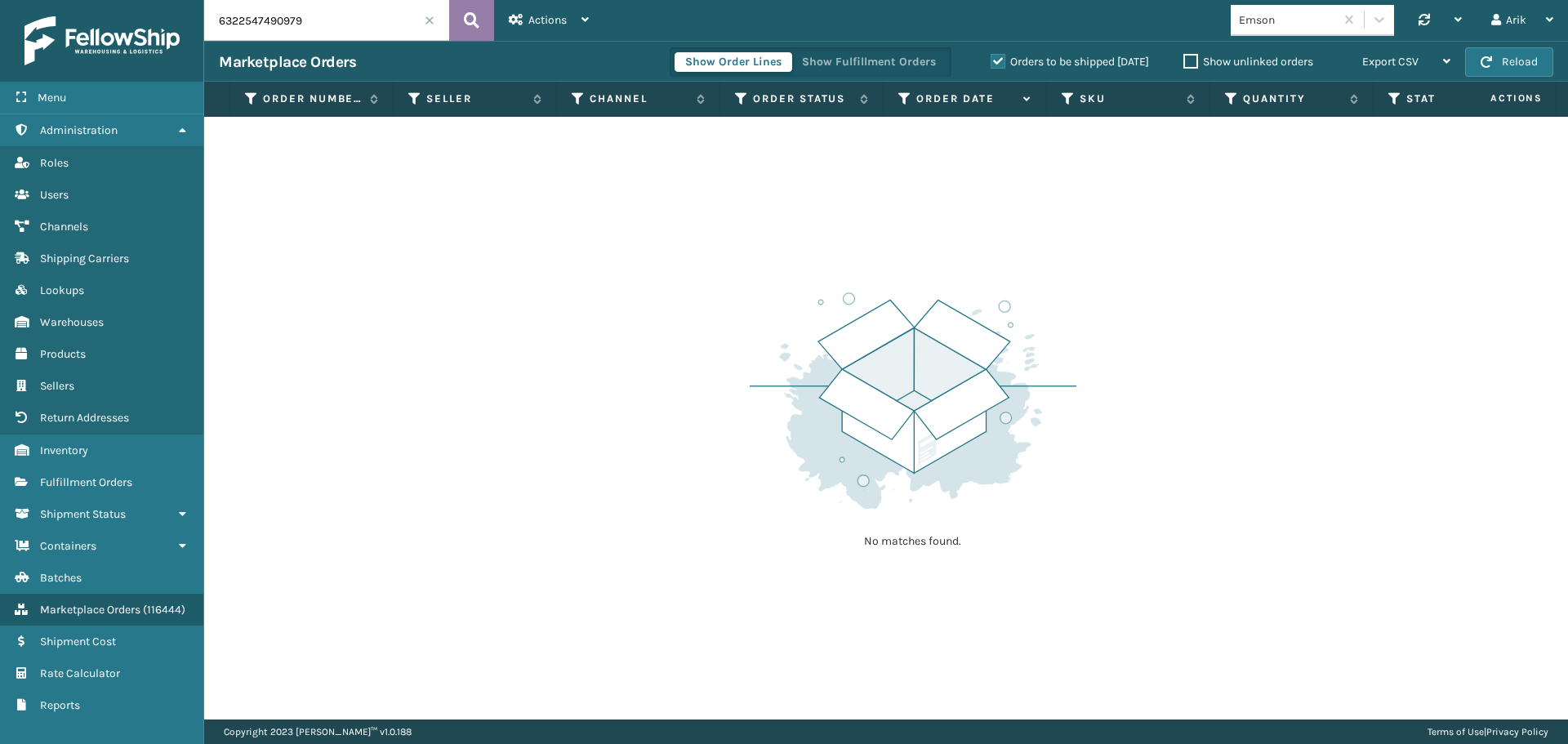
click at [471, 16] on icon at bounding box center [471, 20] width 16 height 24
click at [289, 17] on input "6322547490979" at bounding box center [326, 20] width 245 height 41
paste input "1341169827,6321484988579,6321482367139,6322003116195,6322547490979,632307430211…"
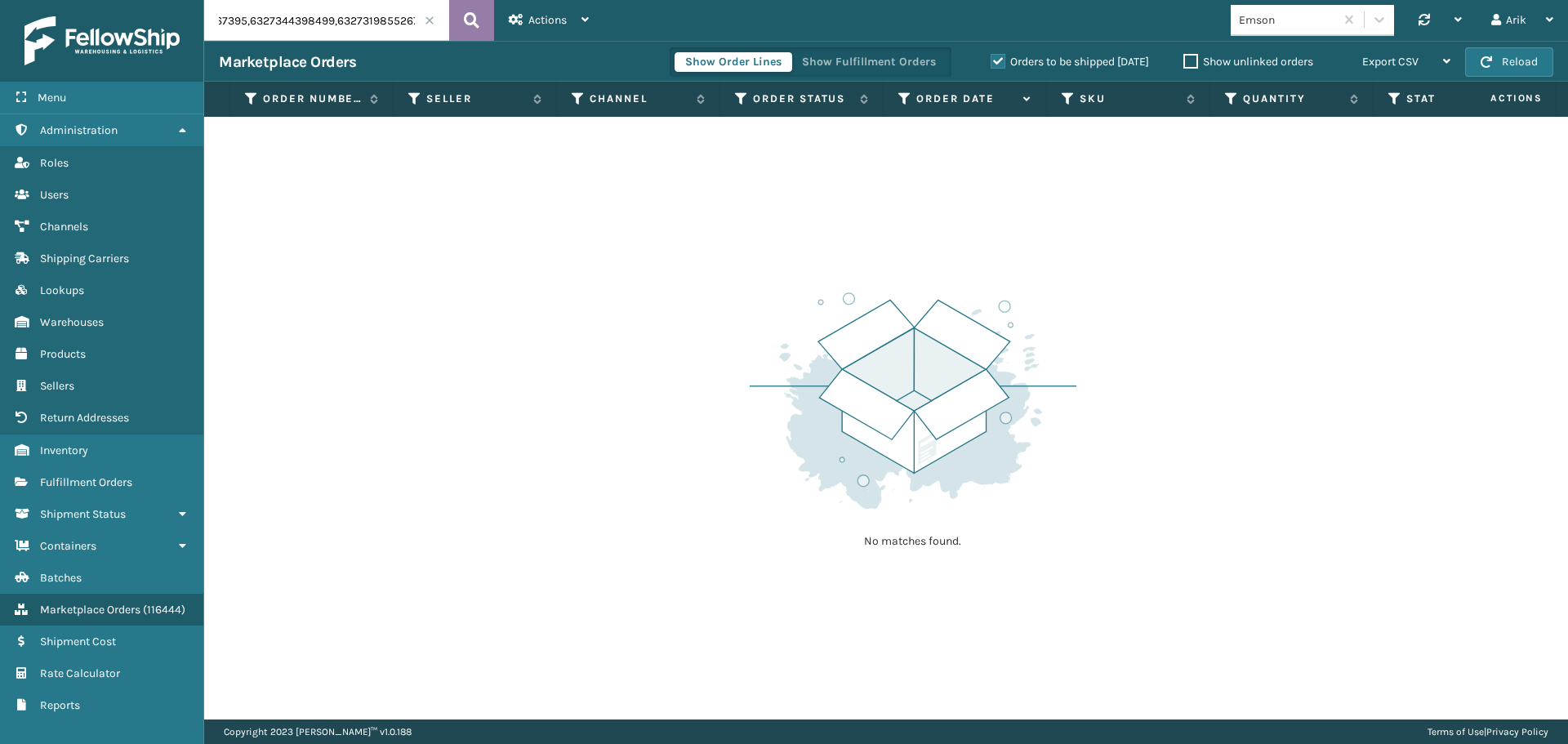
type input "6321341169827,6321484988579,6321482367139,6322003116195,6322547490979,632307430…"
click at [481, 20] on button at bounding box center [472, 20] width 45 height 41
